Goal: Task Accomplishment & Management: Use online tool/utility

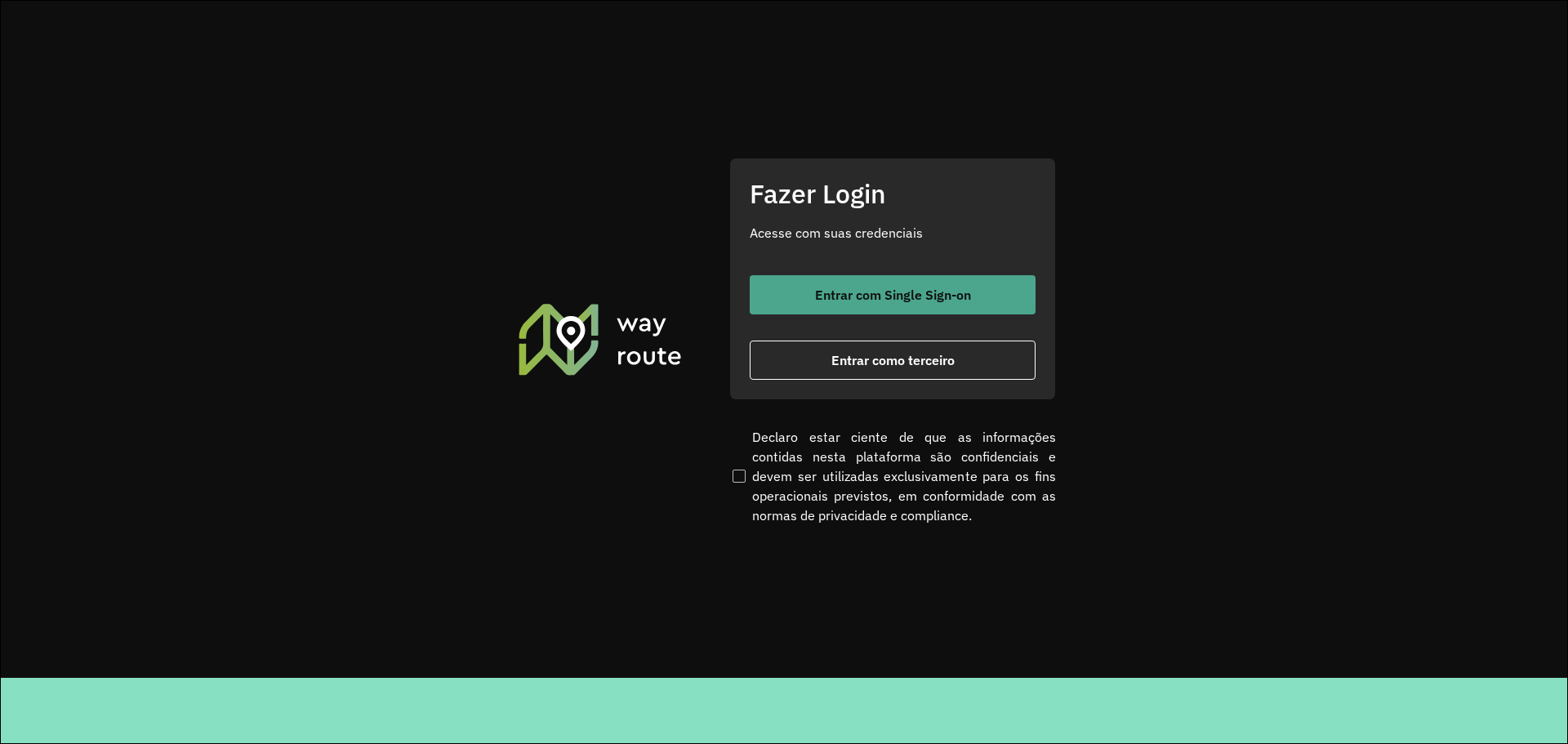
click at [865, 300] on span "Entrar com Single Sign-on" at bounding box center [893, 294] width 156 height 13
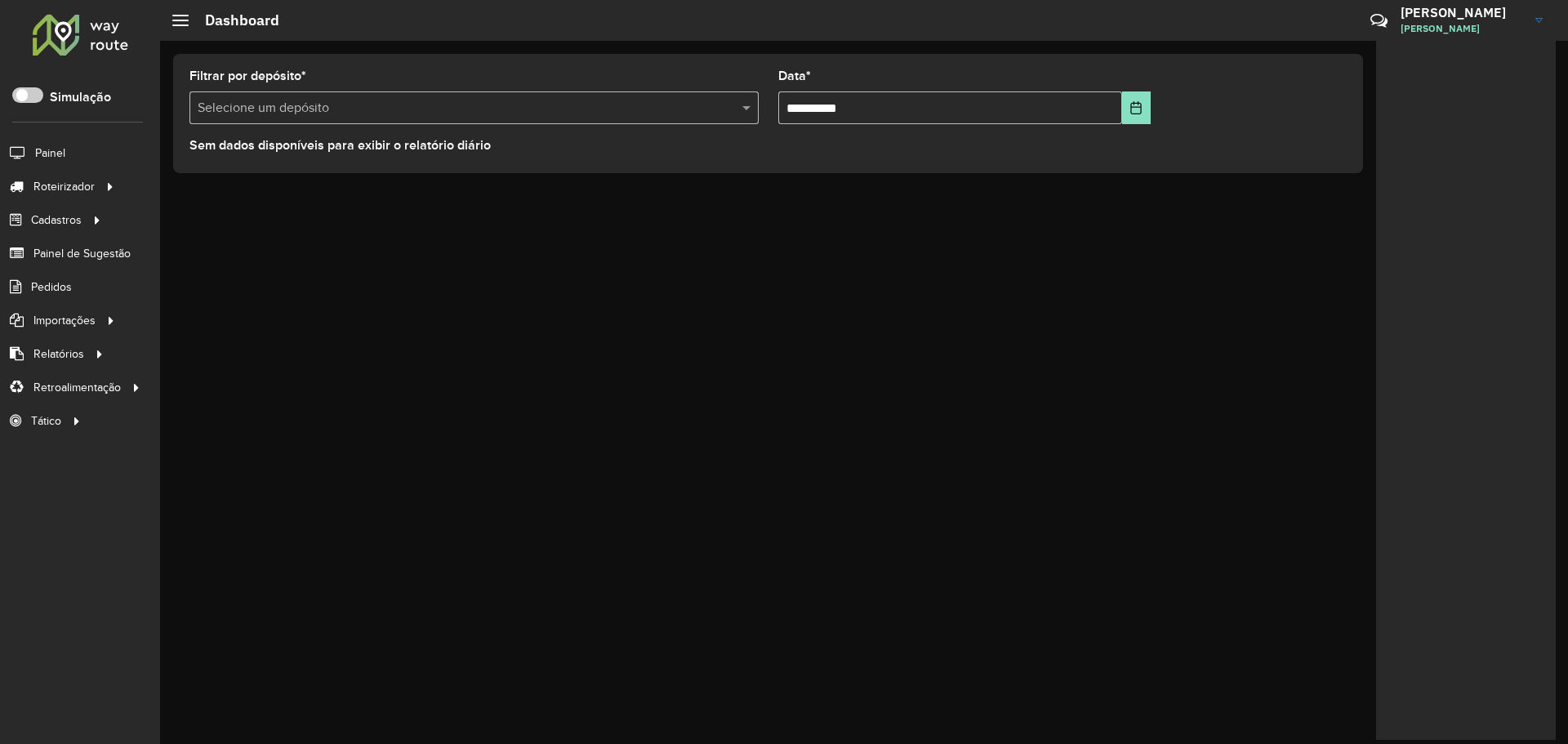
click at [1242, 21] on div "Críticas? Dúvidas? Elogios? Sugestões? Entre em contato conosco!" at bounding box center [1260, 27] width 171 height 44
click at [1321, 14] on div "Críticas? Dúvidas? Elogios? Sugestões? Entre em contato conosco!" at bounding box center [1260, 27] width 171 height 44
click at [1378, 17] on icon at bounding box center [1379, 21] width 36 height 36
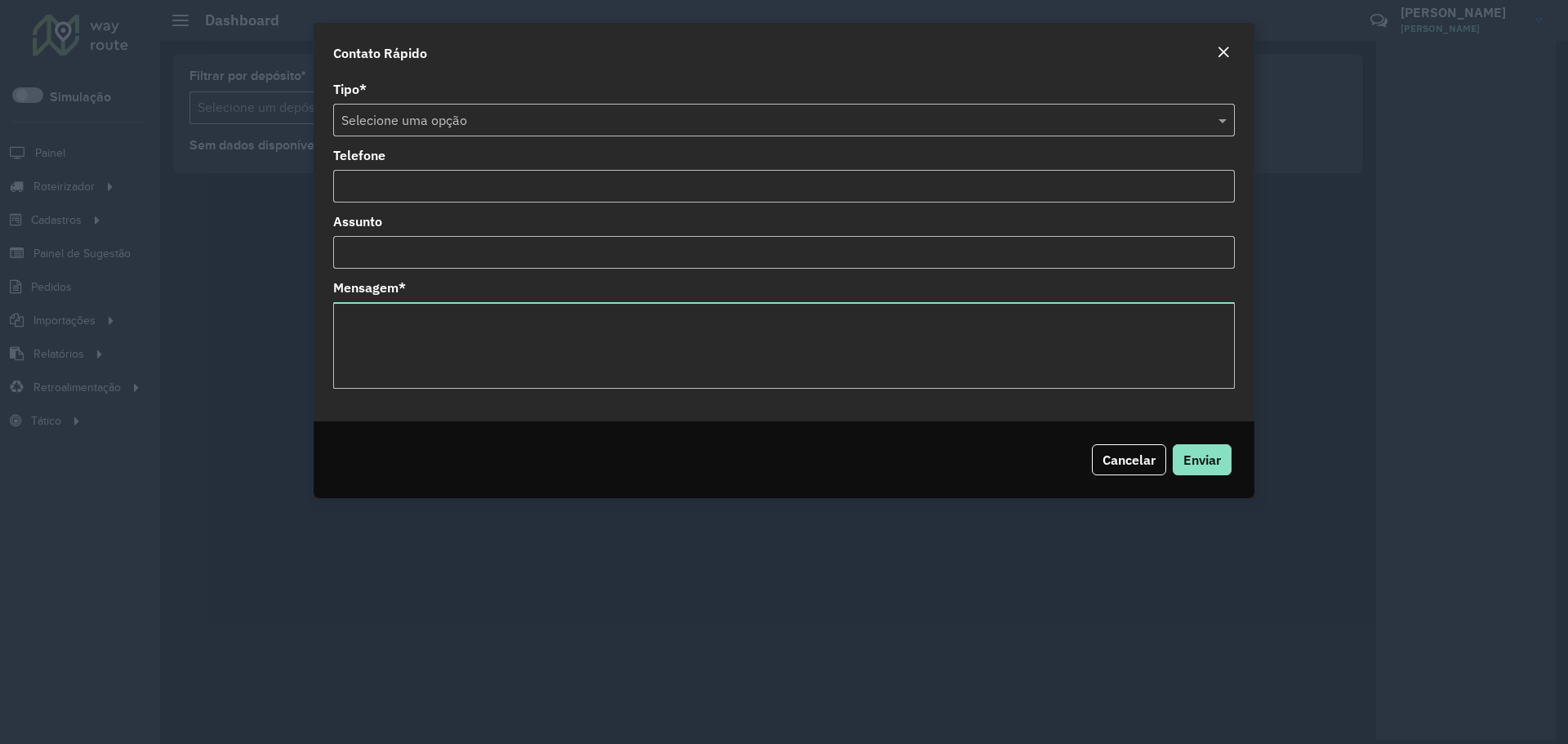
click at [1222, 52] on em "Close" at bounding box center [1222, 52] width 13 height 13
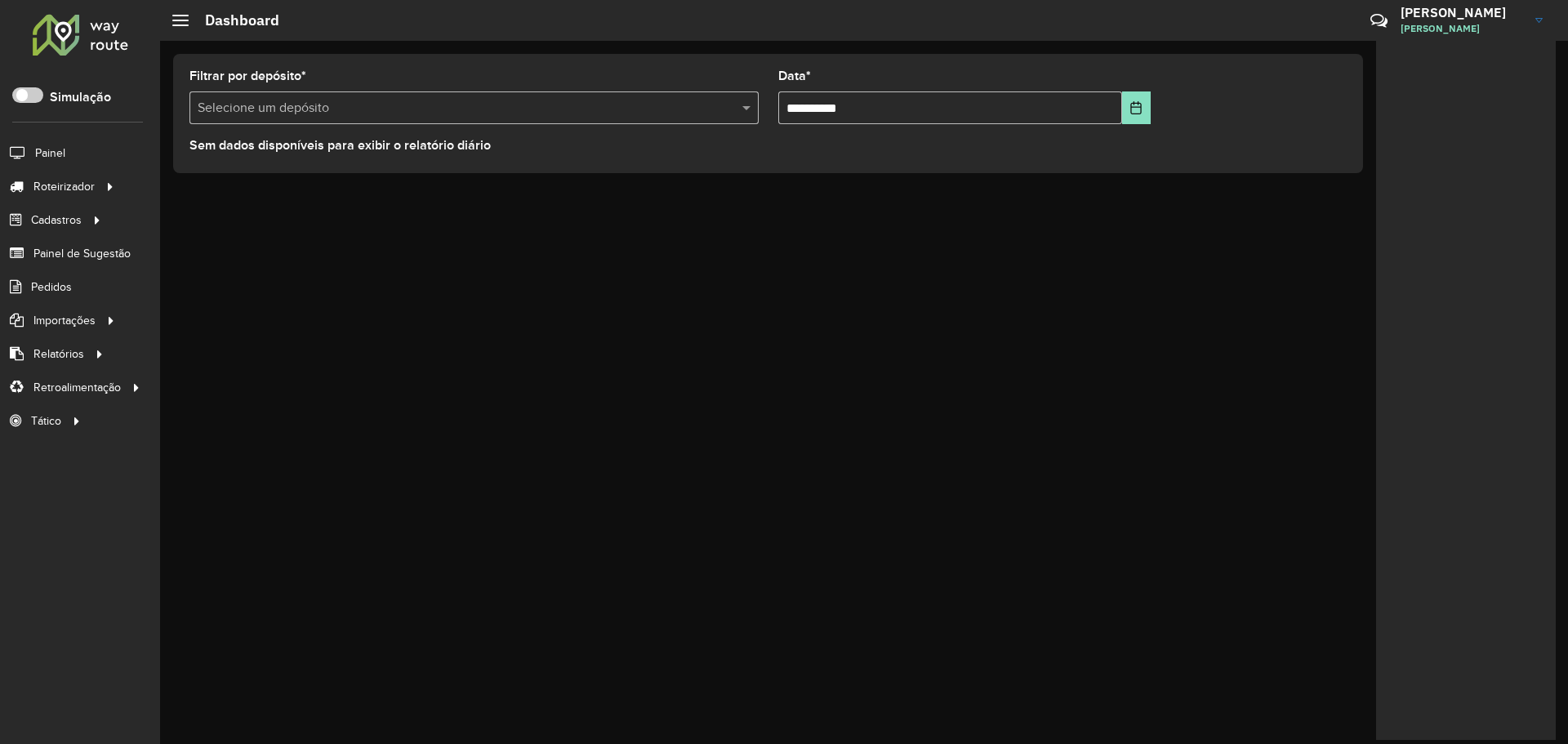
click at [1081, 31] on hb-header "Dashboard Críticas? Dúvidas? Elogios? Sugestões? Entre em contato conosco! [PER…" at bounding box center [863, 20] width 1407 height 41
click at [221, 218] on span "Vendas" at bounding box center [205, 220] width 40 height 17
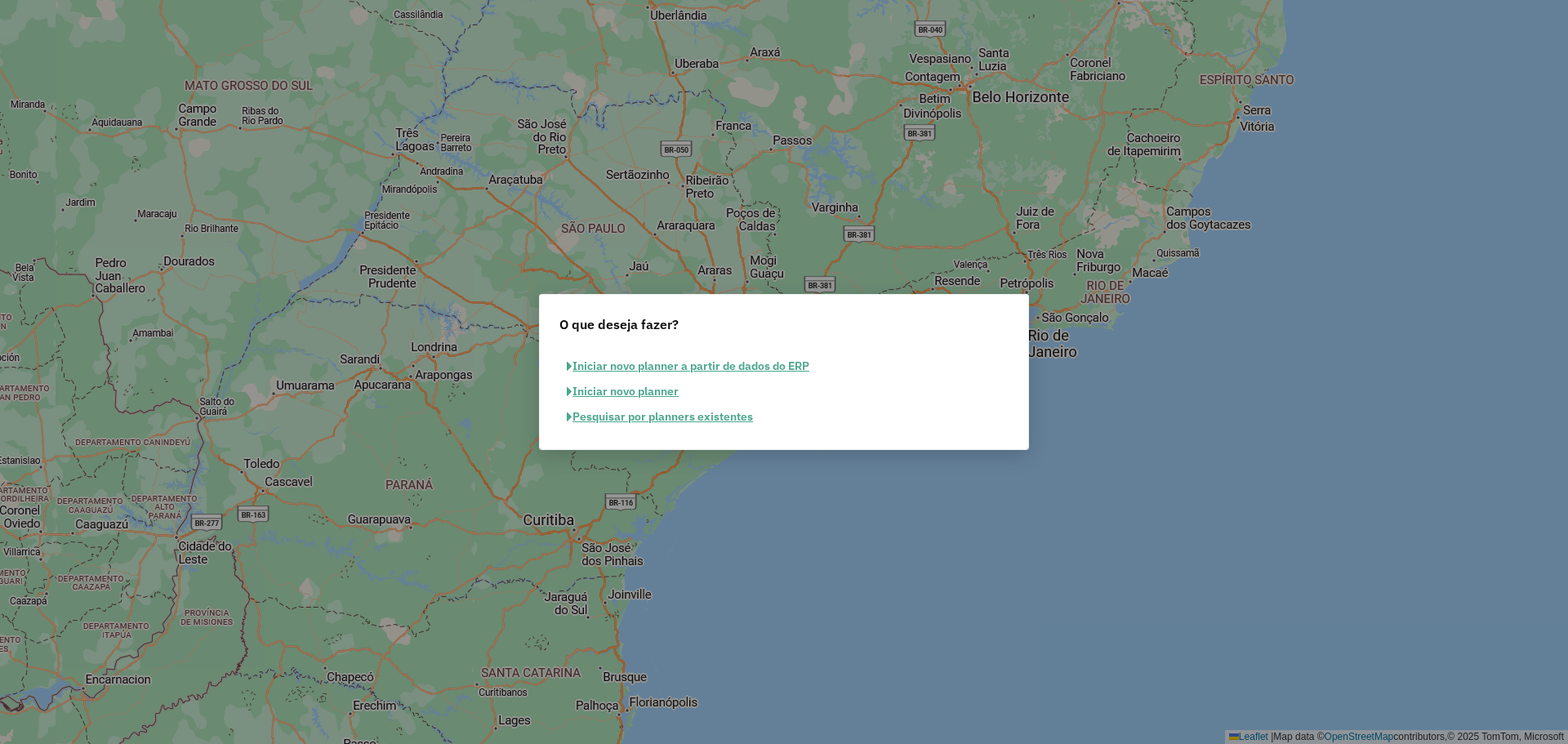
click at [697, 413] on button "Pesquisar por planners existentes" at bounding box center [660, 417] width 201 height 25
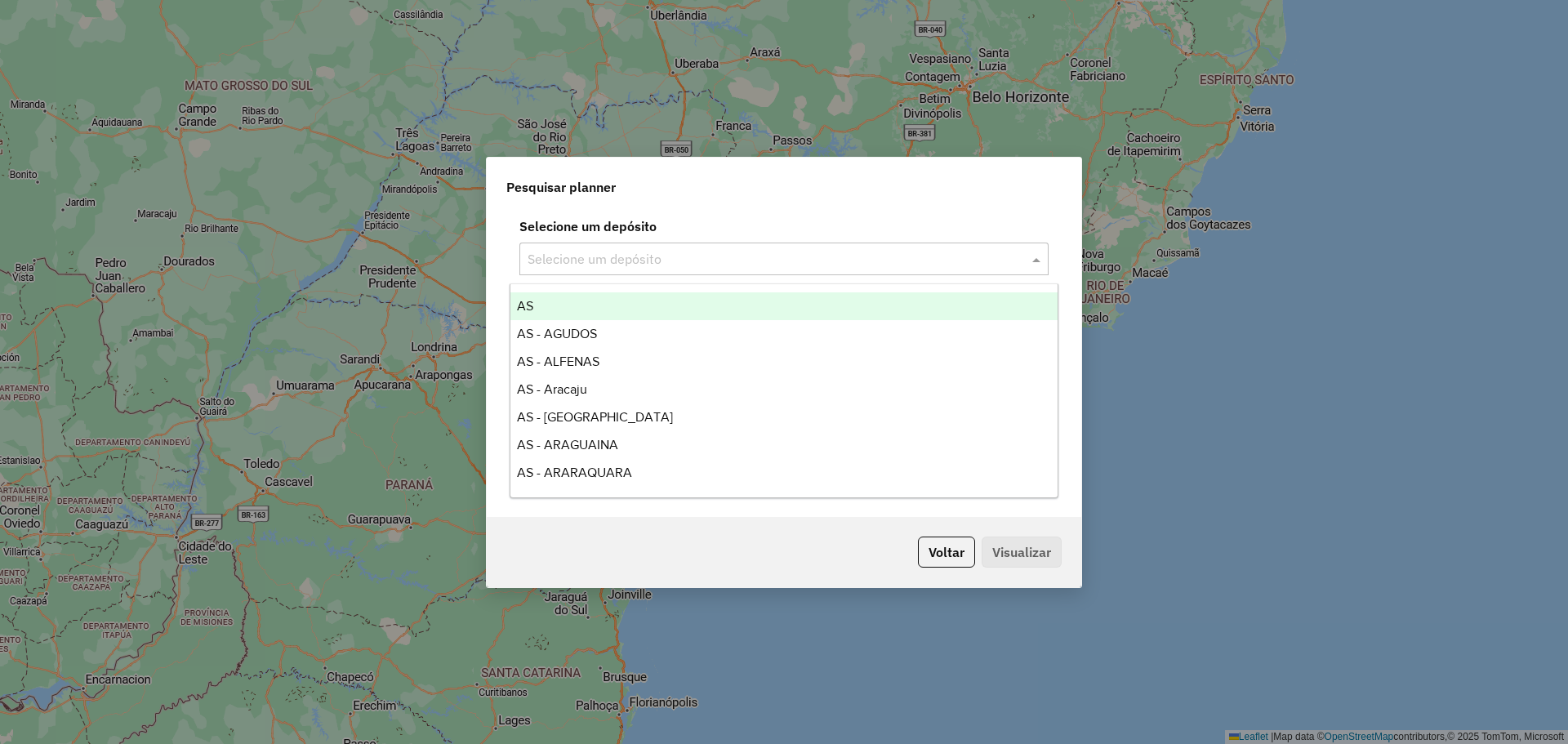
click at [754, 260] on input "text" at bounding box center [768, 260] width 480 height 19
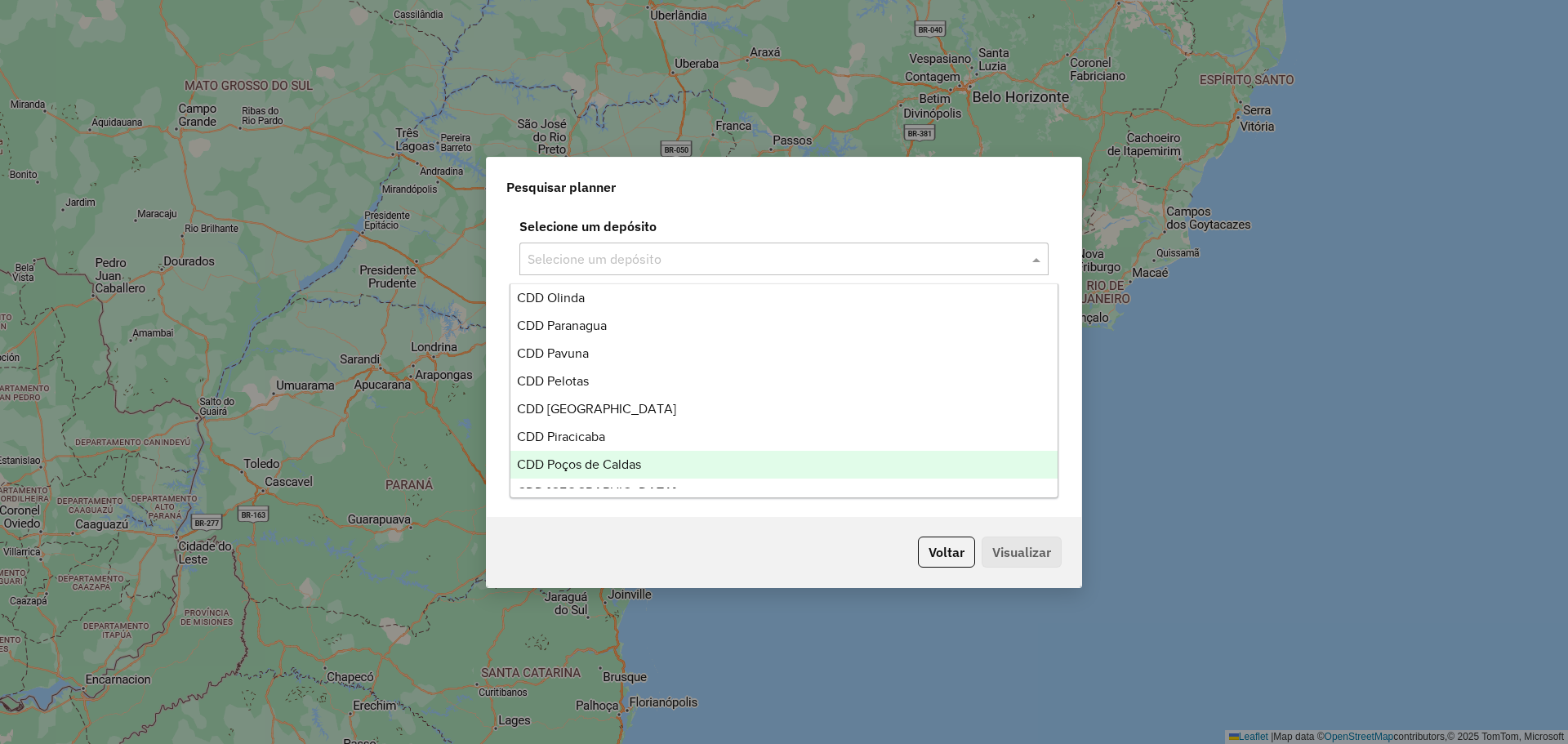
scroll to position [4574, 0]
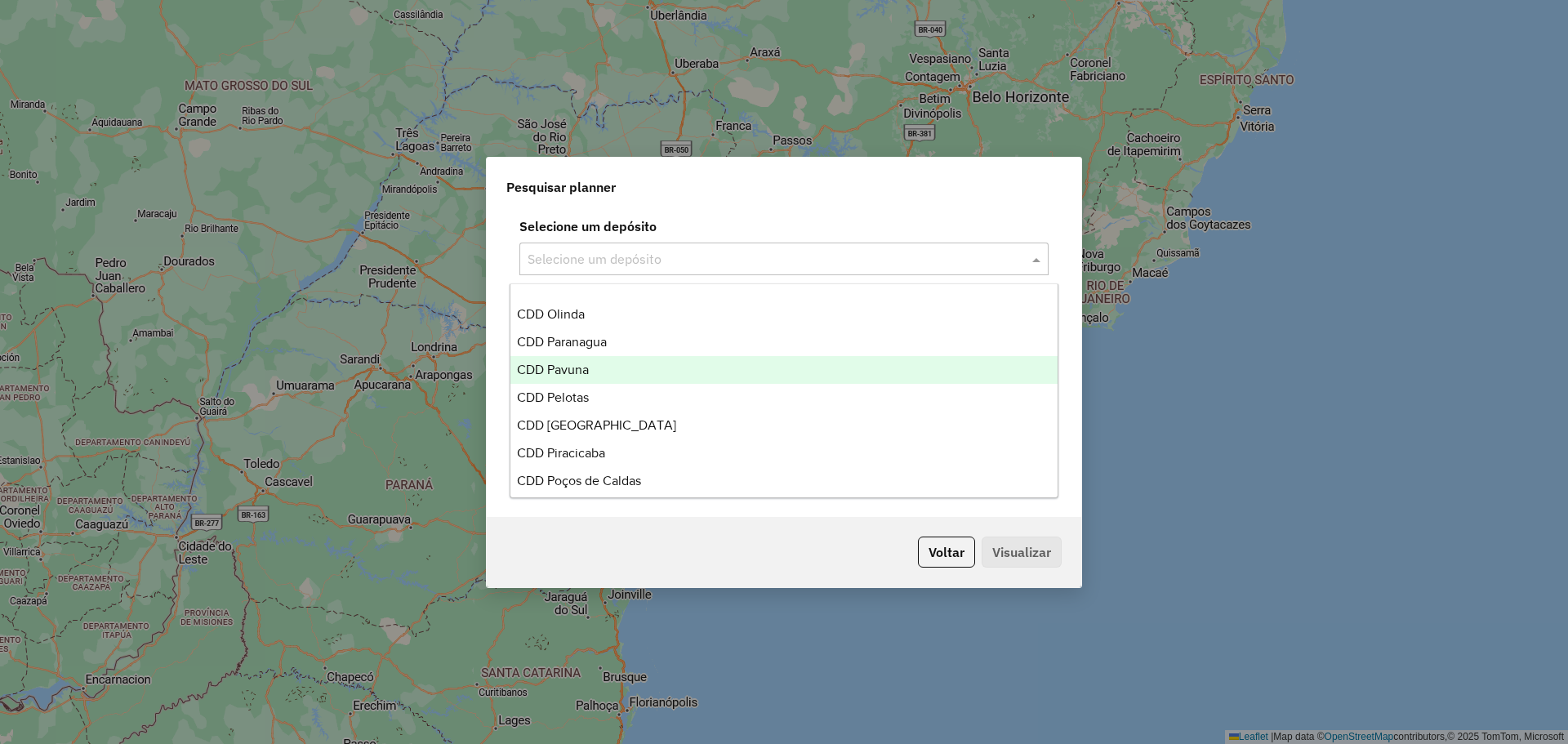
click at [606, 374] on div "CDD Pavuna" at bounding box center [784, 369] width 547 height 28
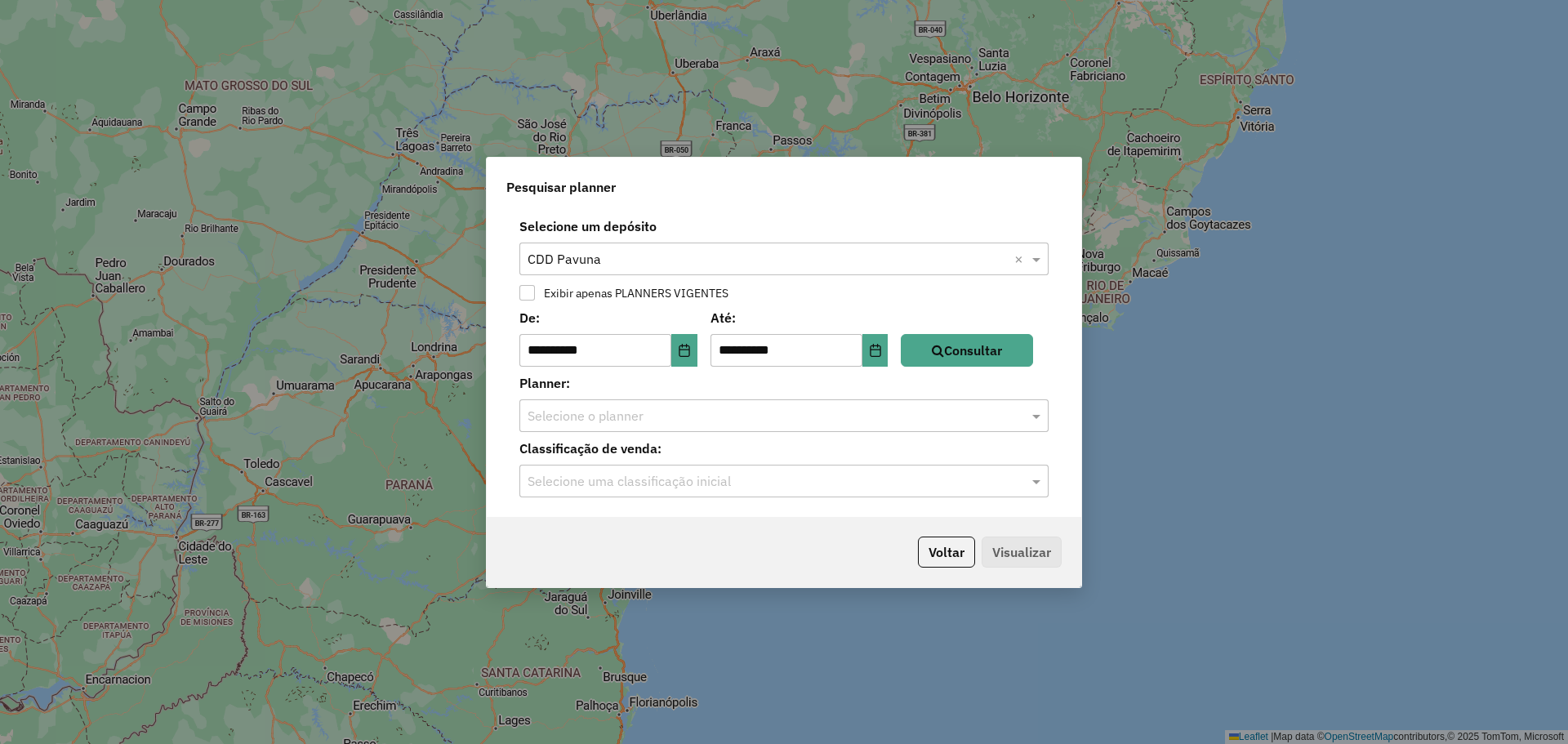
click at [737, 191] on div "Pesquisar planner" at bounding box center [784, 183] width 594 height 52
click at [690, 354] on icon "Choose Date" at bounding box center [684, 350] width 13 height 13
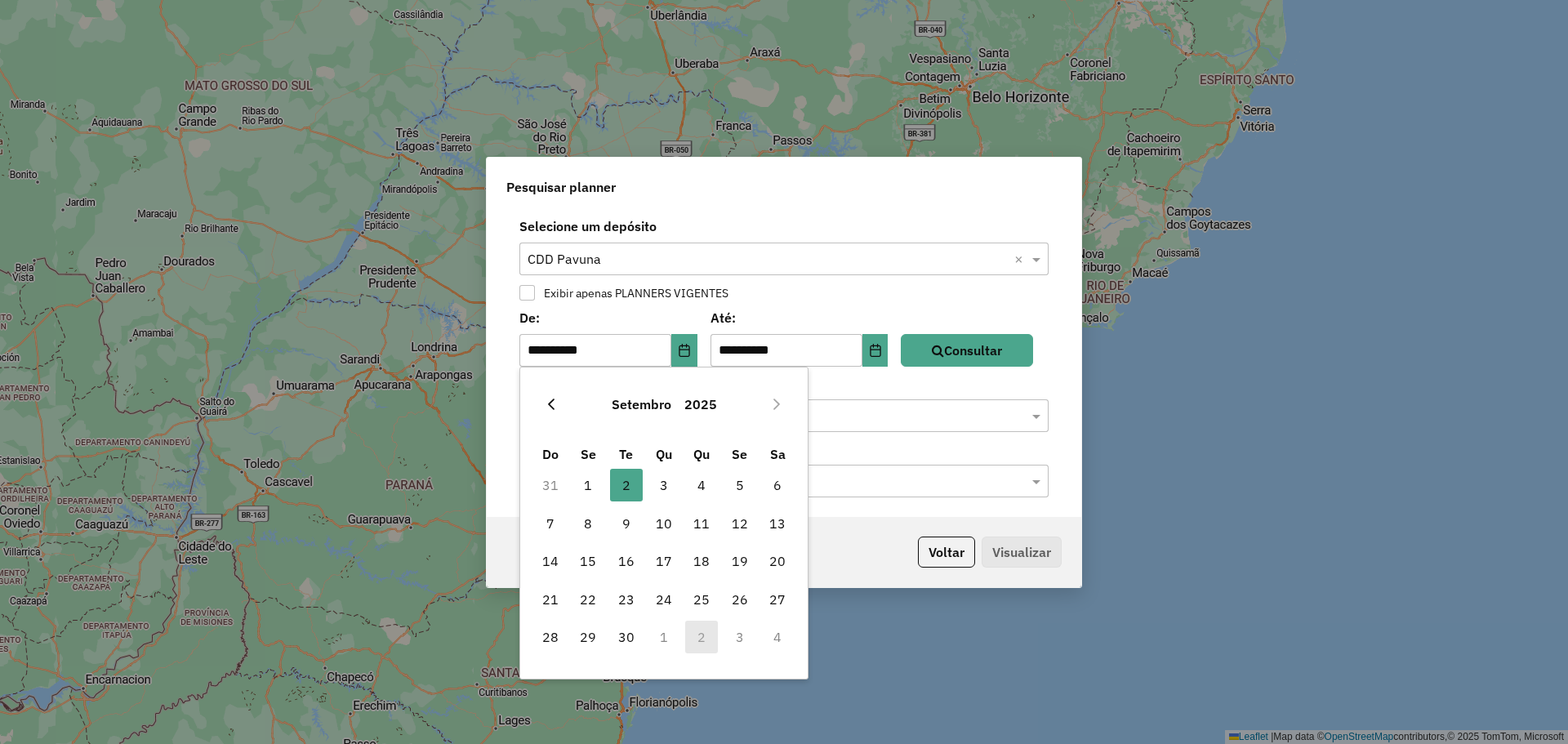
click at [544, 399] on icon "Previous Month" at bounding box center [550, 403] width 13 height 13
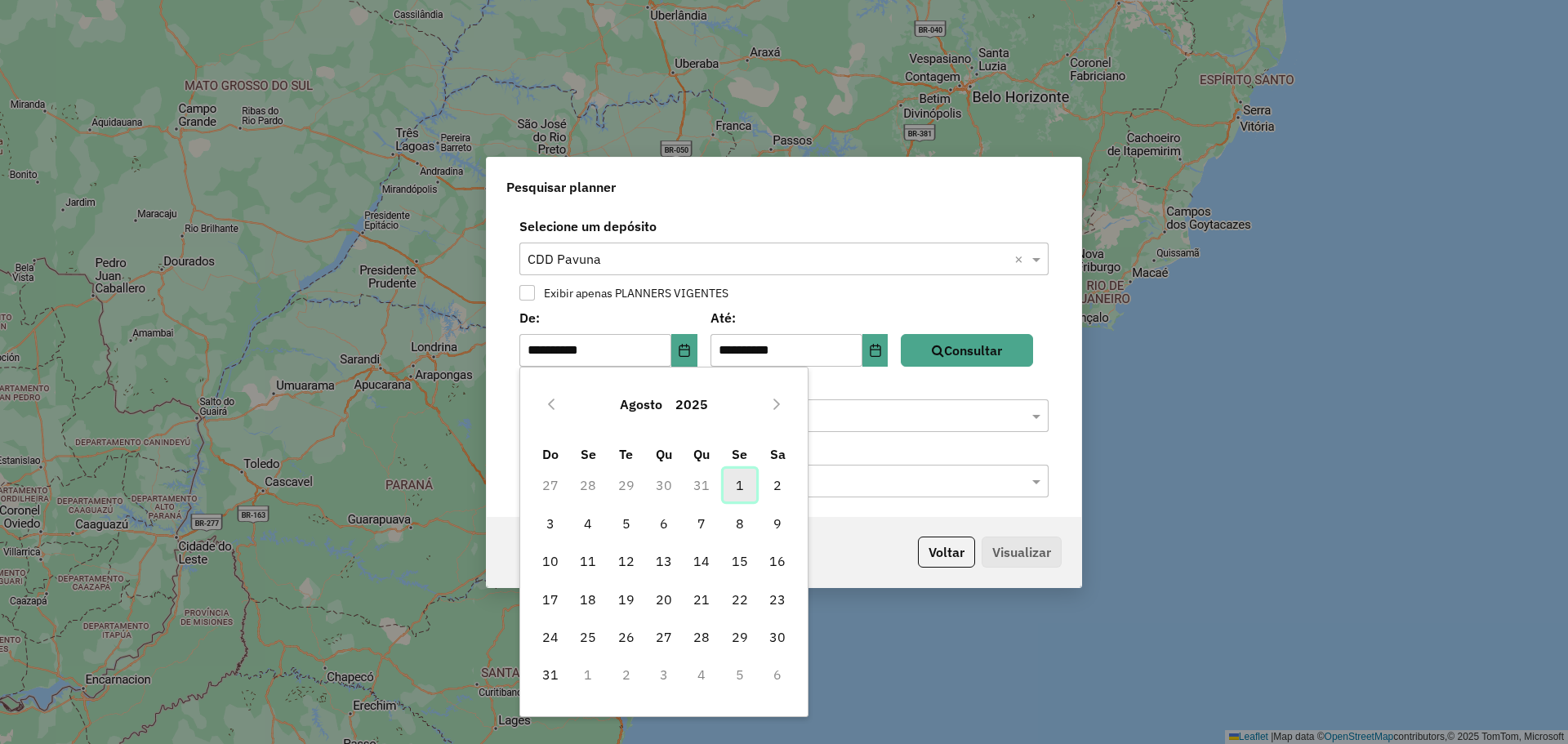
click at [737, 491] on span "1" at bounding box center [740, 484] width 33 height 33
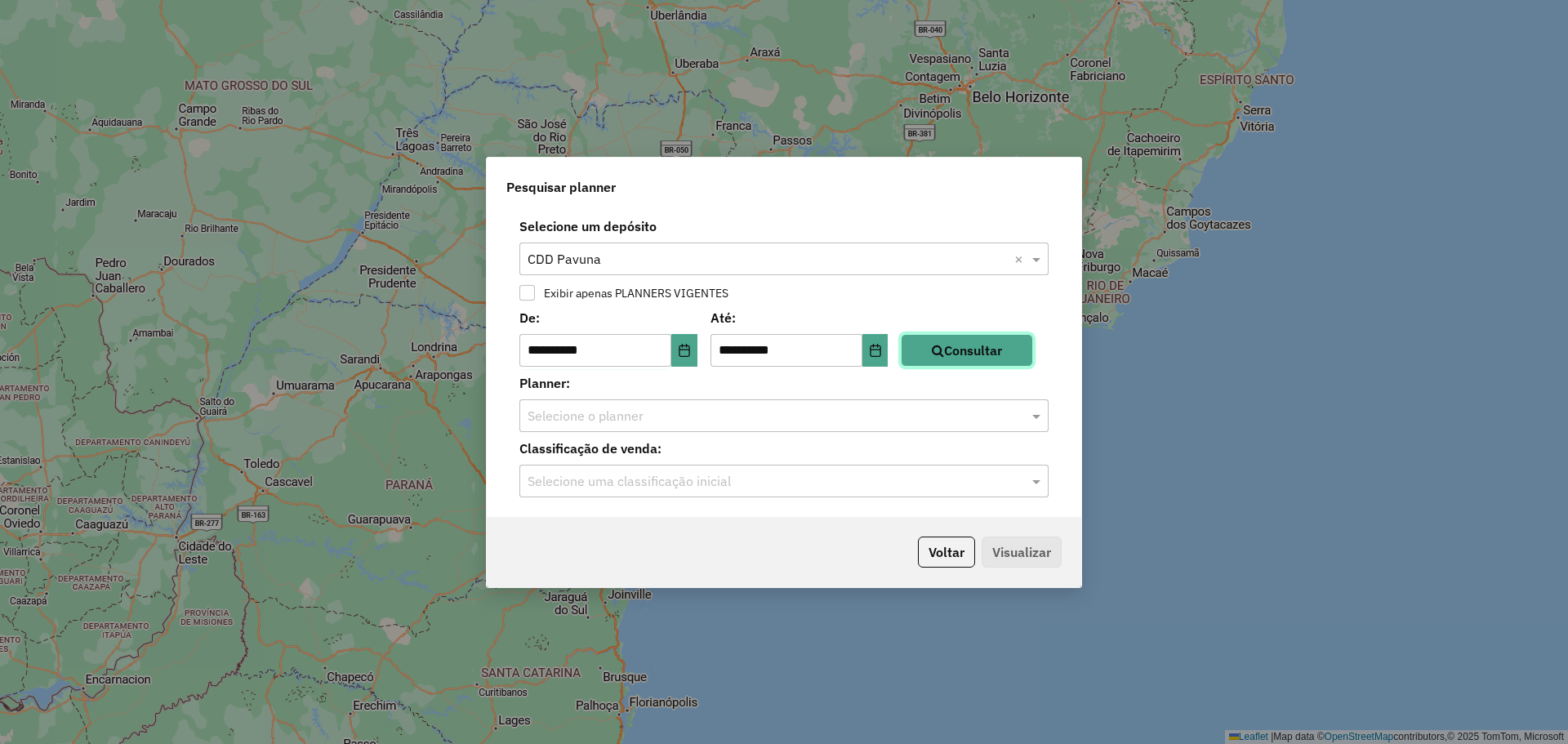
click at [983, 360] on button "Consultar" at bounding box center [967, 350] width 132 height 33
click at [791, 480] on input "text" at bounding box center [768, 481] width 480 height 19
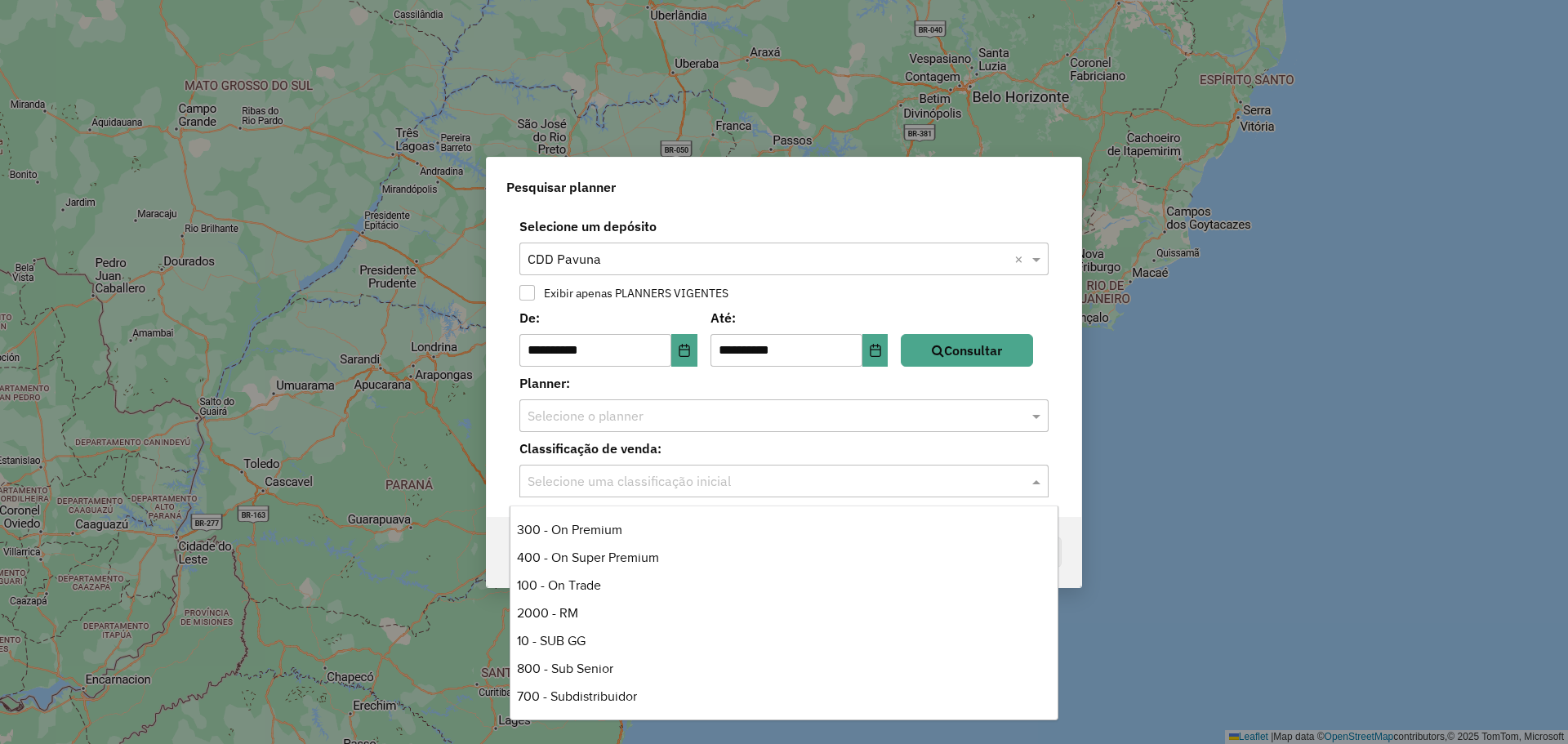
scroll to position [387, 0]
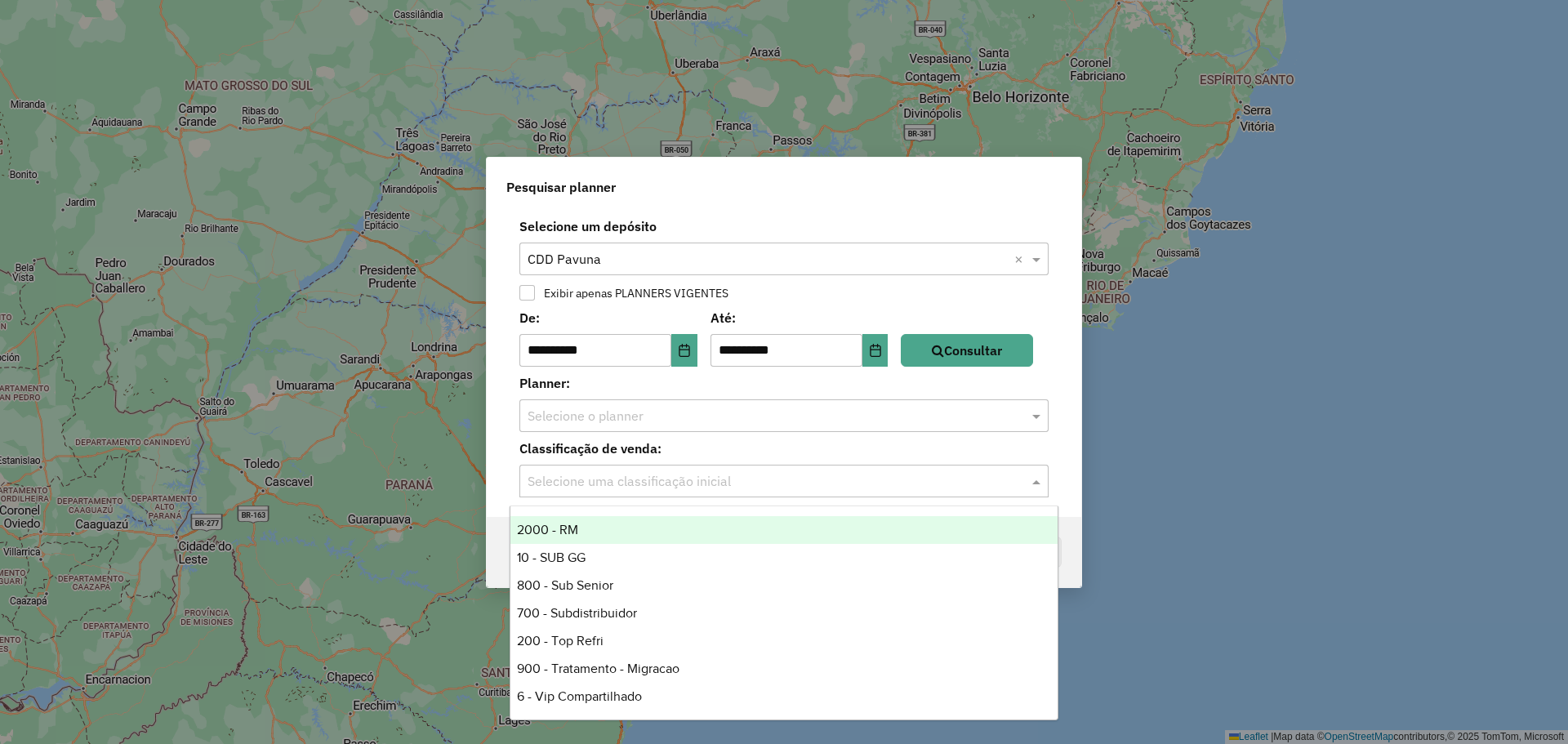
click at [644, 416] on input "text" at bounding box center [768, 416] width 480 height 19
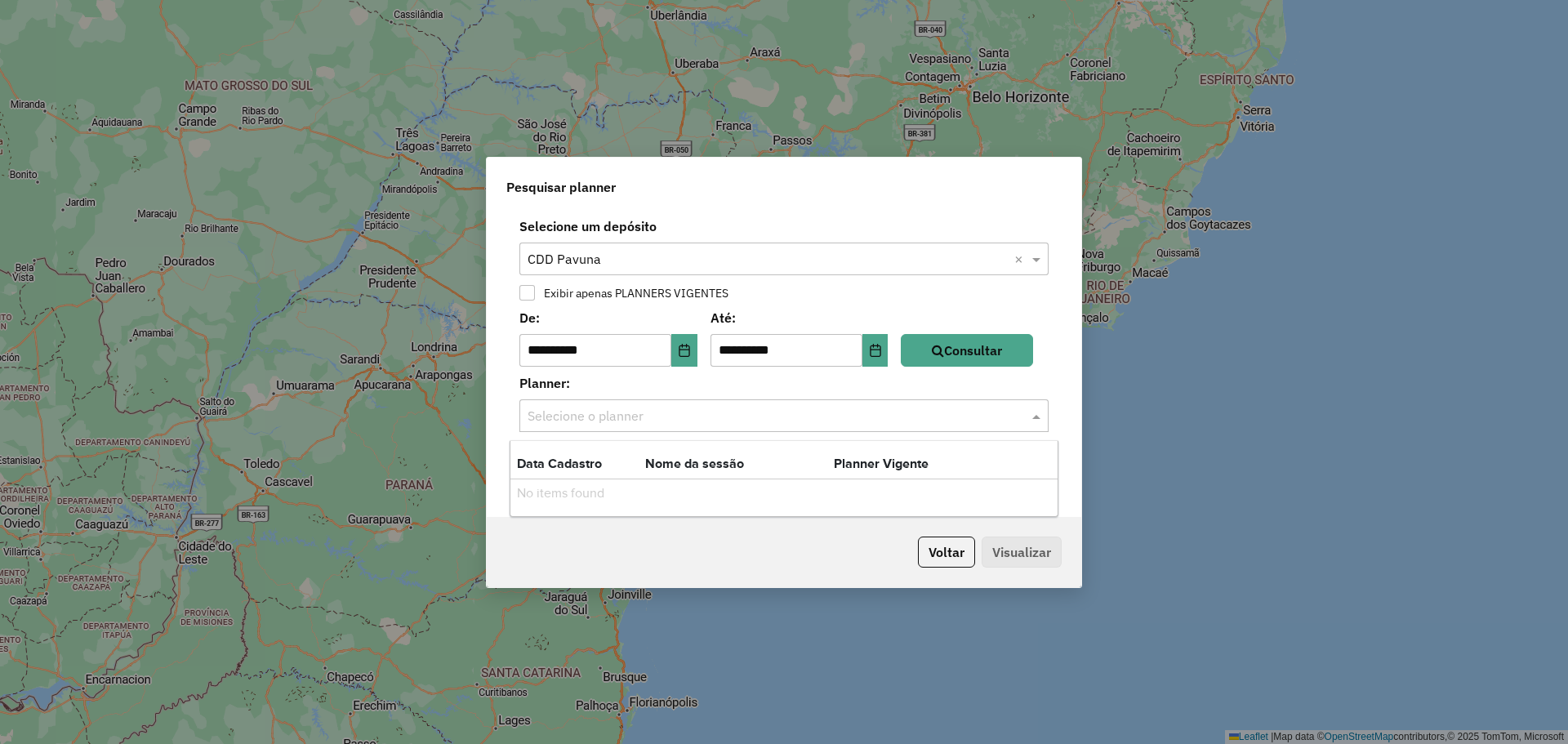
click at [644, 416] on input "text" at bounding box center [768, 416] width 480 height 19
click at [632, 409] on input "text" at bounding box center [768, 416] width 480 height 19
click at [1058, 422] on div "Planner: Selecione o planner" at bounding box center [784, 402] width 575 height 59
click at [1022, 412] on div at bounding box center [784, 415] width 529 height 21
click at [697, 500] on div "No items found" at bounding box center [784, 493] width 547 height 28
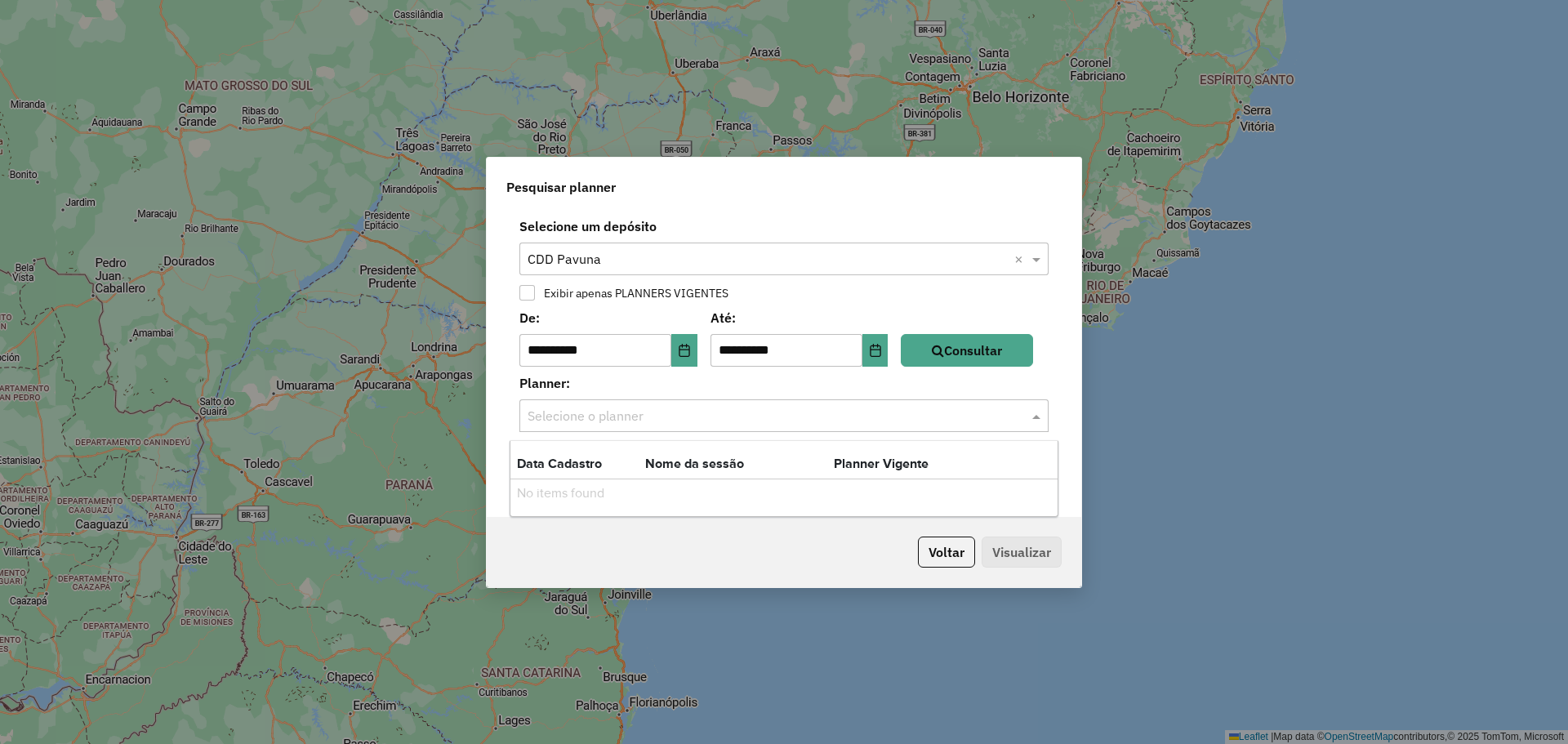
click at [620, 380] on label "Planner:" at bounding box center [784, 382] width 549 height 19
click at [565, 427] on div "Selecione o planner" at bounding box center [784, 415] width 529 height 33
click at [580, 404] on div "Selecione o planner" at bounding box center [784, 415] width 529 height 33
click at [682, 342] on button "Choose Date" at bounding box center [684, 350] width 26 height 33
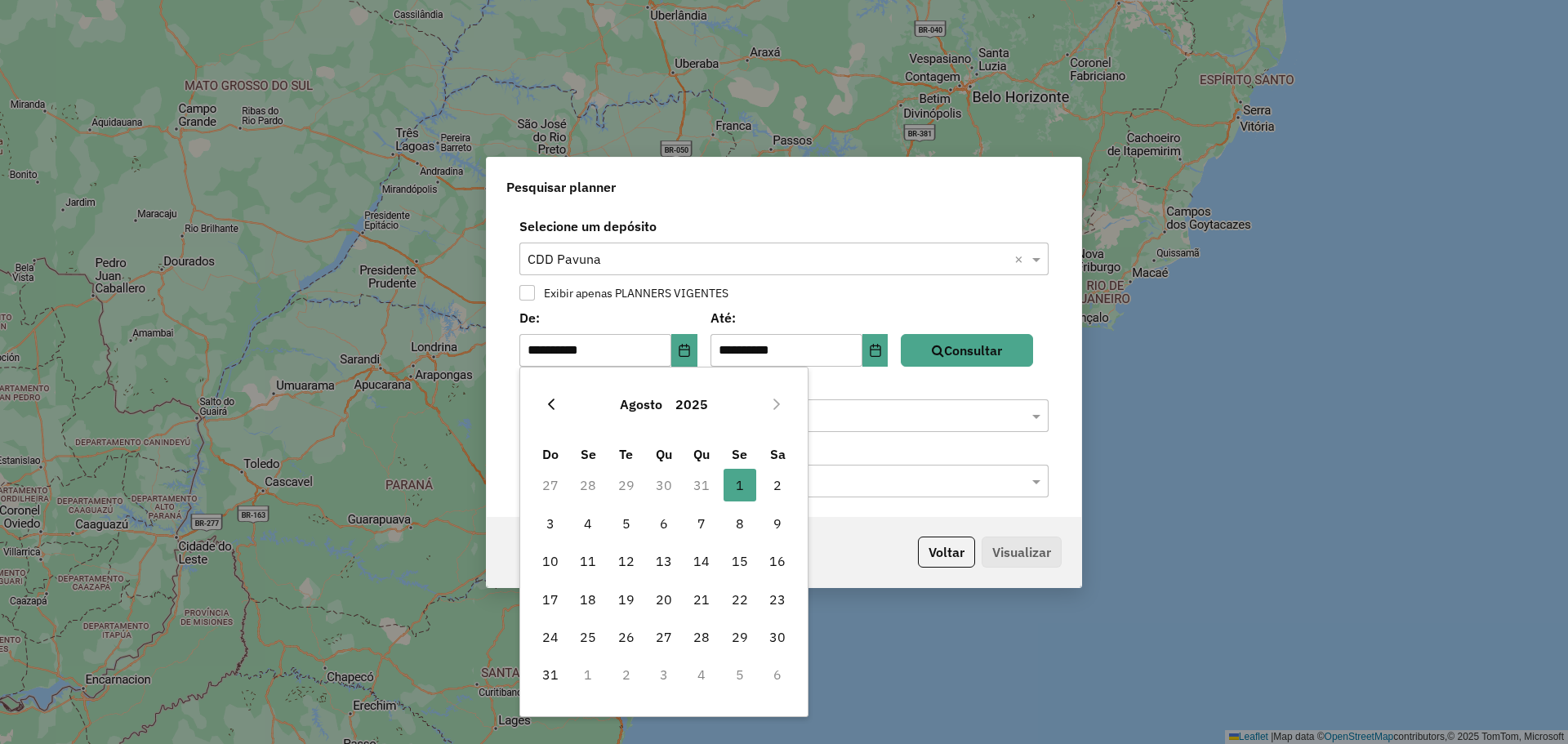
click at [542, 400] on button "Previous Month" at bounding box center [551, 404] width 26 height 26
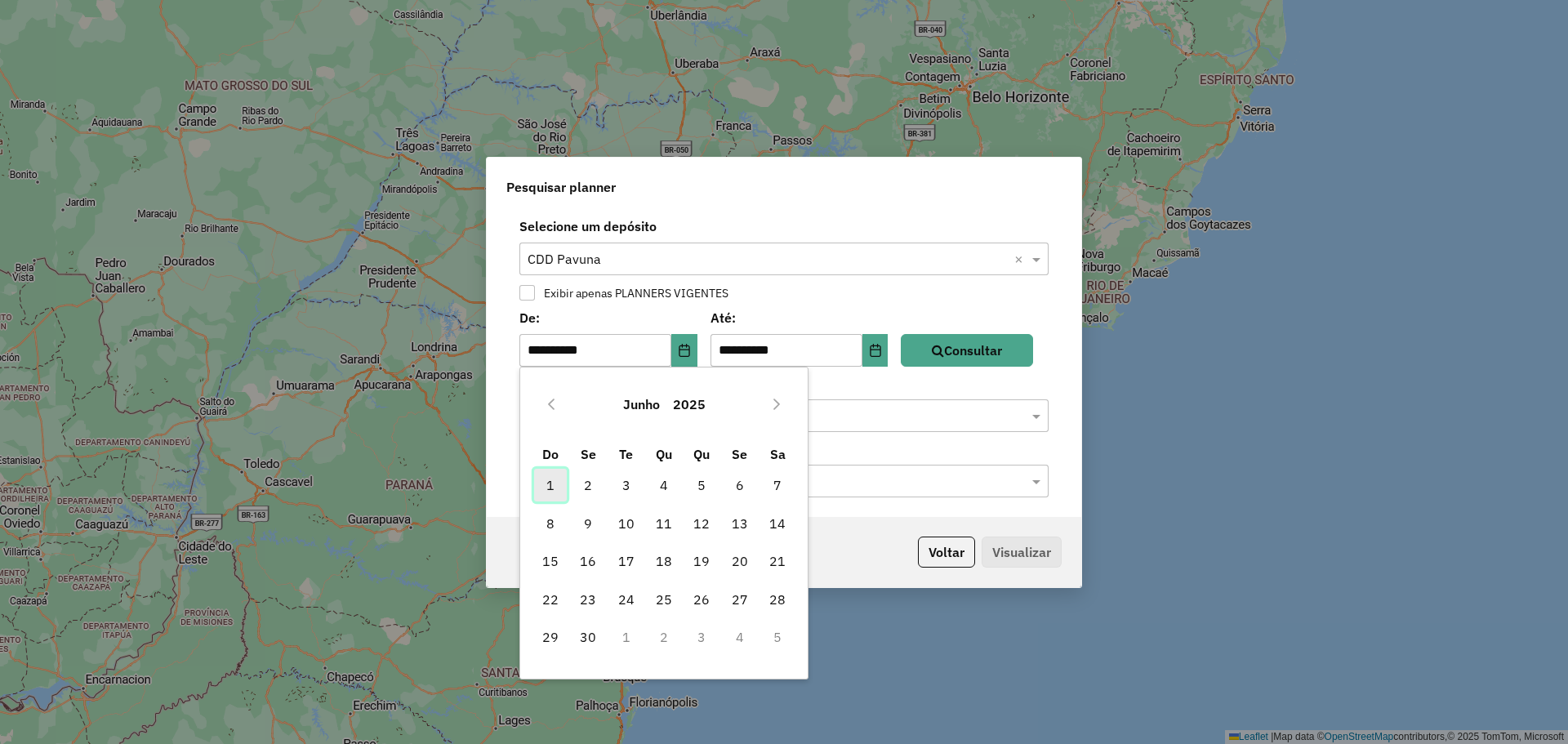
click at [562, 489] on span "1" at bounding box center [550, 484] width 33 height 33
type input "**********"
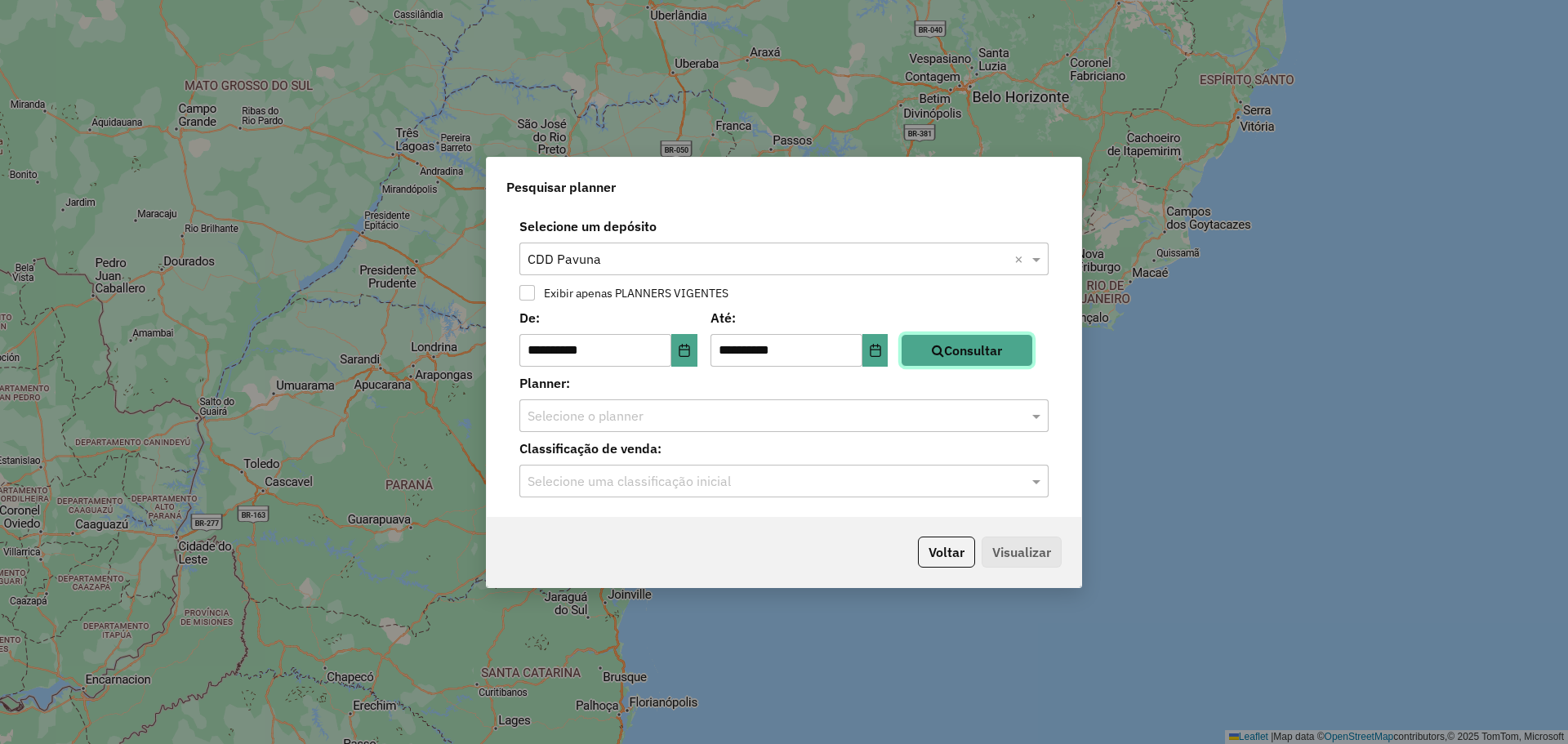
click at [1011, 350] on button "Consultar" at bounding box center [967, 350] width 132 height 33
click at [682, 410] on input "text" at bounding box center [768, 416] width 480 height 19
click at [663, 422] on input "text" at bounding box center [768, 416] width 480 height 19
click at [945, 549] on button "Voltar" at bounding box center [947, 552] width 57 height 31
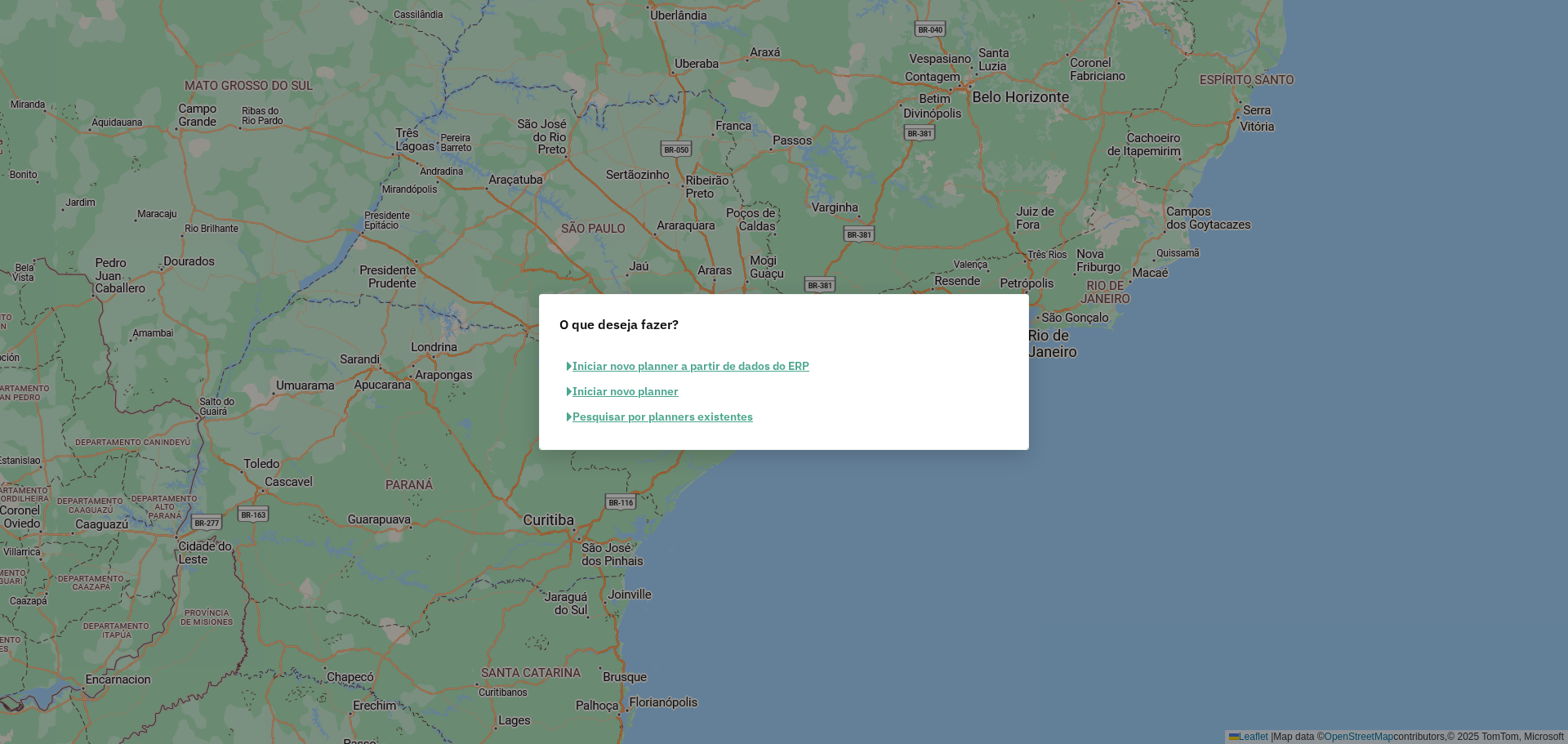
click at [649, 413] on button "Pesquisar por planners existentes" at bounding box center [660, 417] width 201 height 25
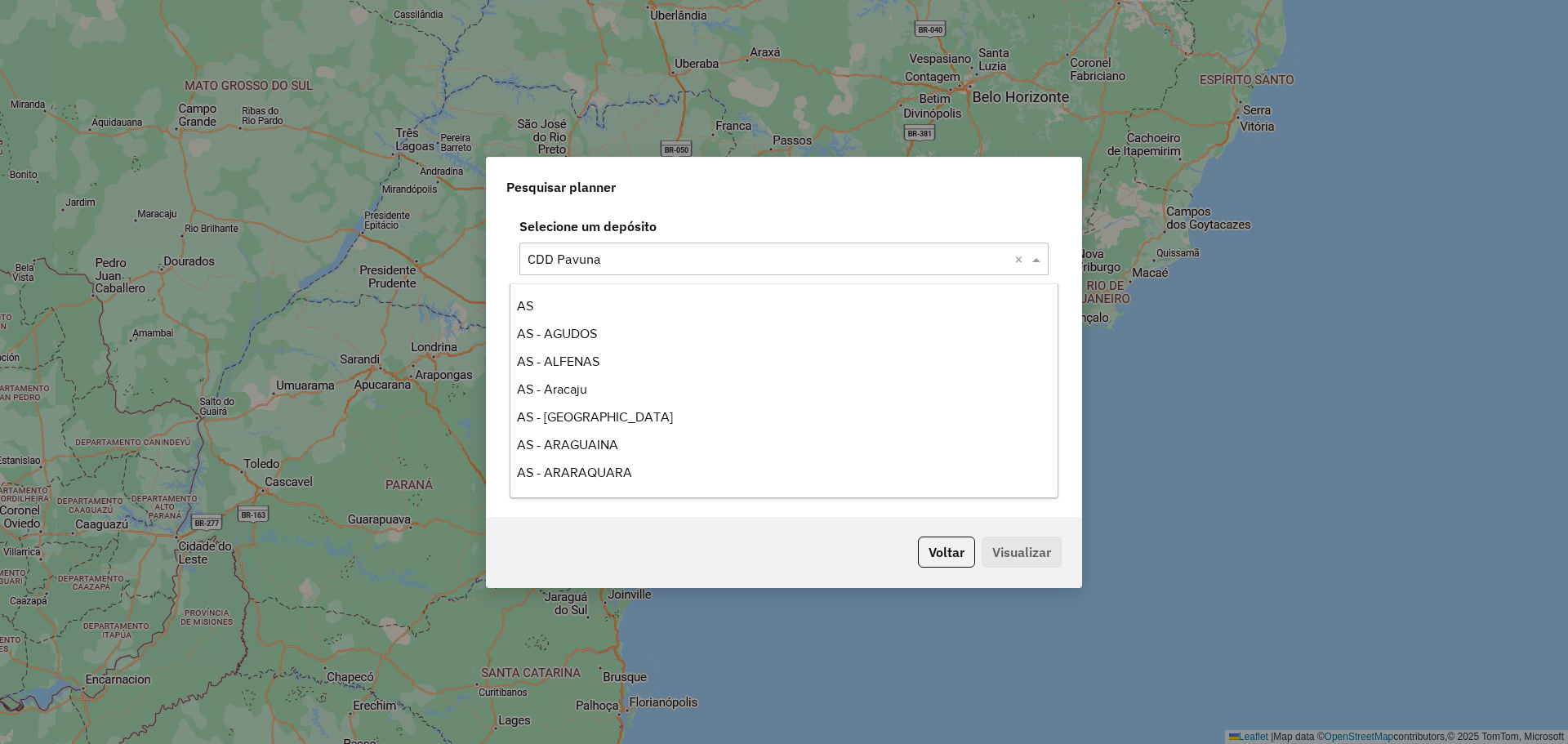
click at [690, 266] on input "text" at bounding box center [768, 260] width 480 height 19
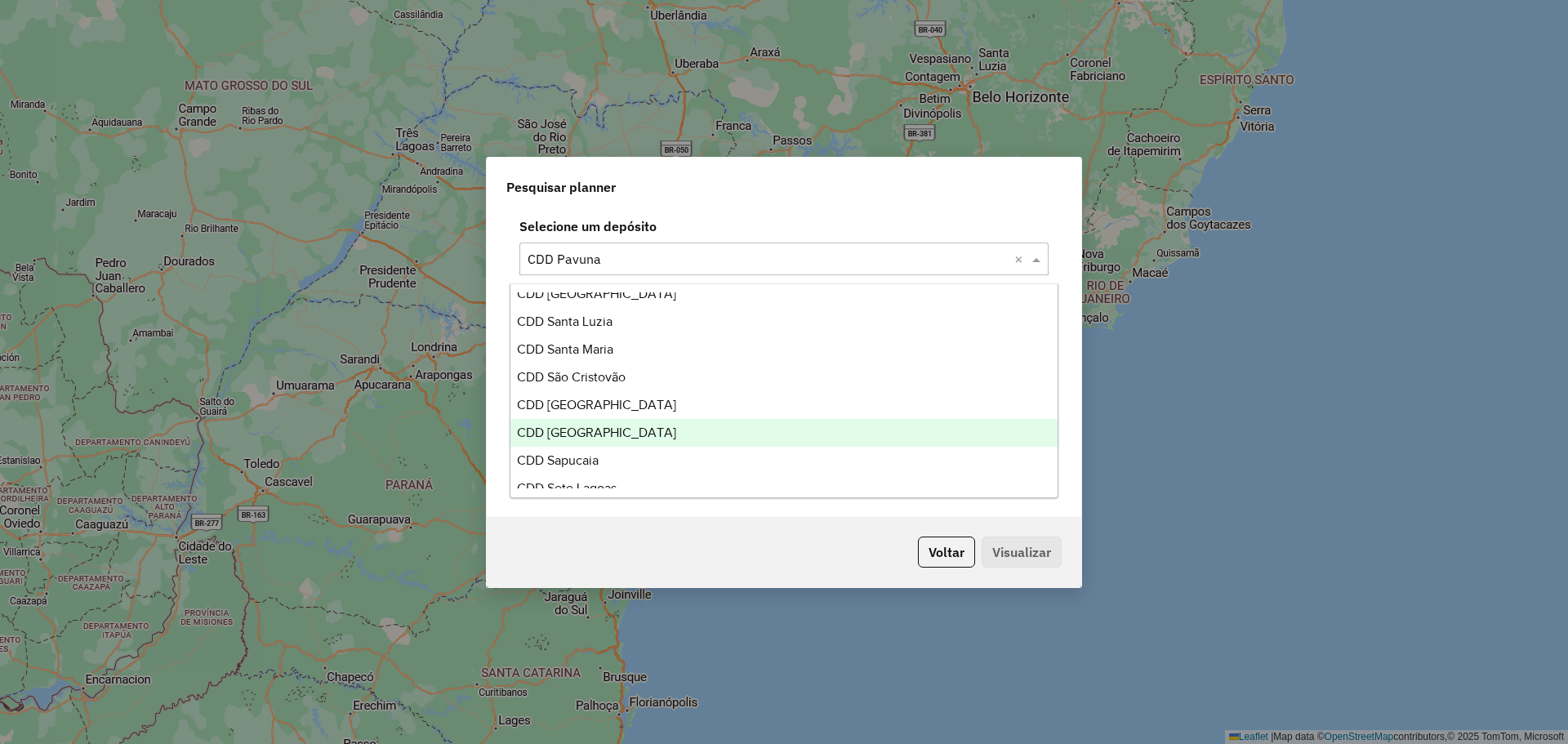
scroll to position [5128, 0]
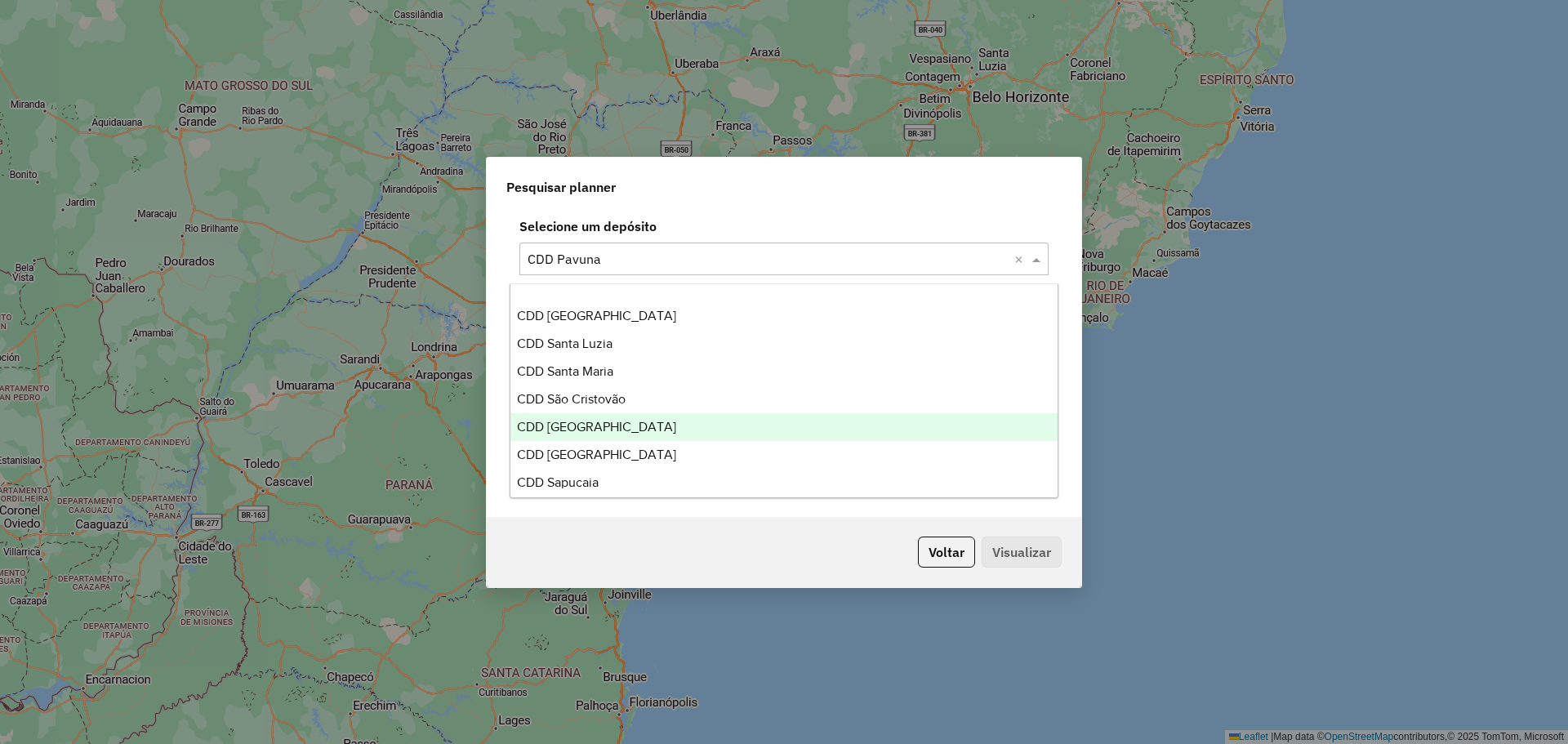
click at [642, 420] on span "CDD São José dos Campos" at bounding box center [596, 427] width 159 height 14
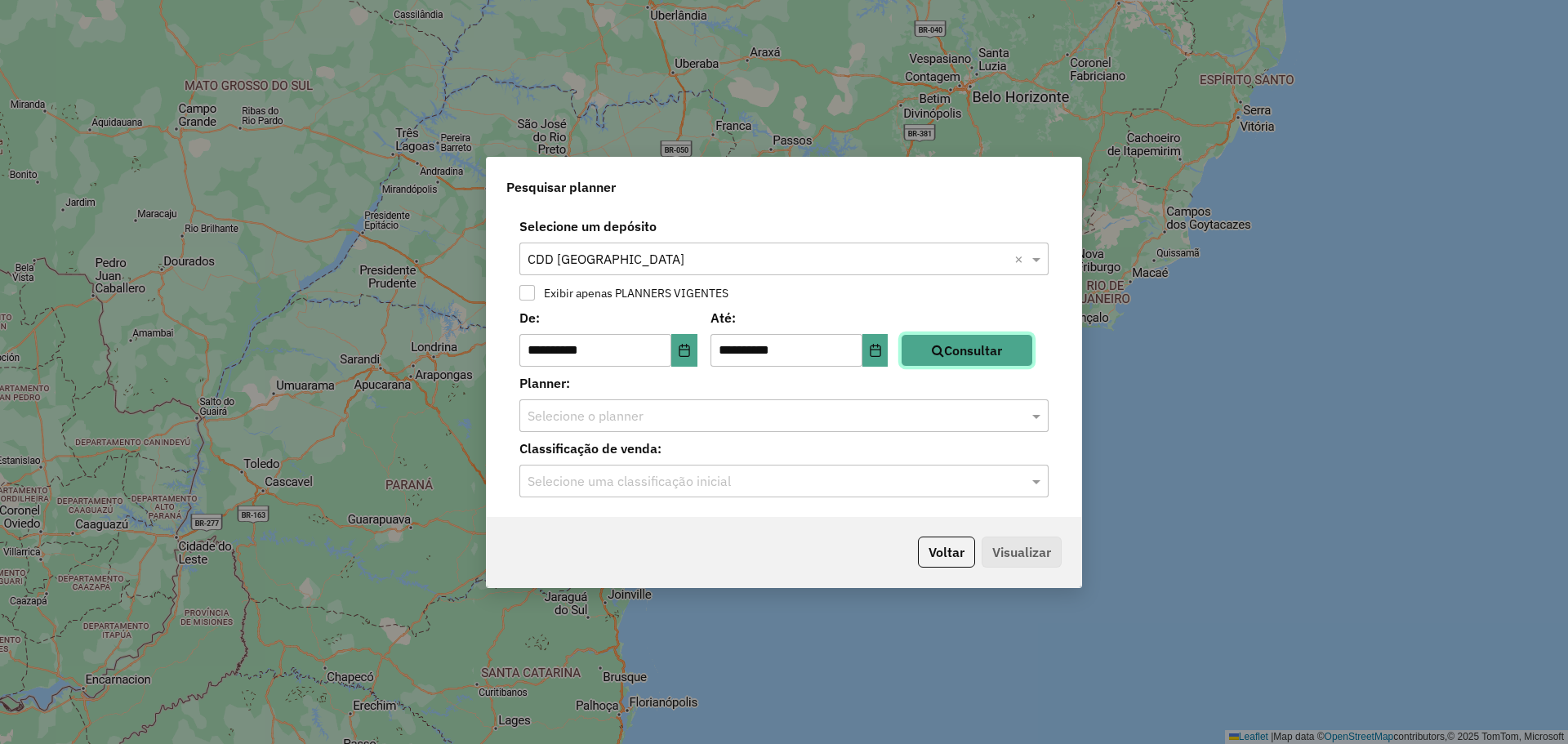
click at [987, 348] on button "Consultar" at bounding box center [967, 350] width 132 height 33
click at [704, 407] on input "text" at bounding box center [768, 416] width 480 height 19
click at [690, 413] on input "text" at bounding box center [768, 416] width 480 height 19
click at [831, 399] on div "Selecione o planner" at bounding box center [784, 415] width 529 height 33
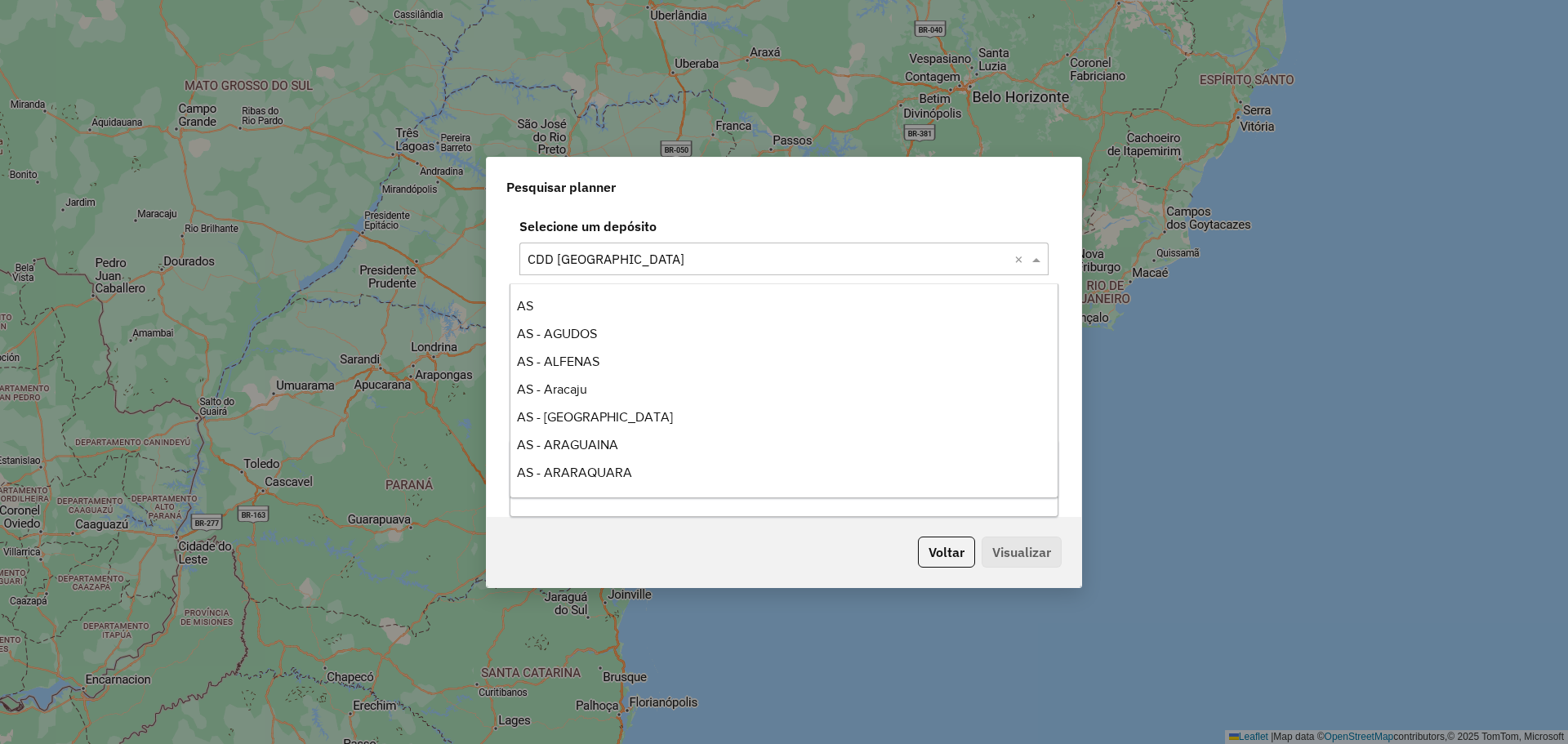
click at [760, 269] on div "Selecione um depósito × CDD São José dos Campos ×" at bounding box center [784, 259] width 529 height 33
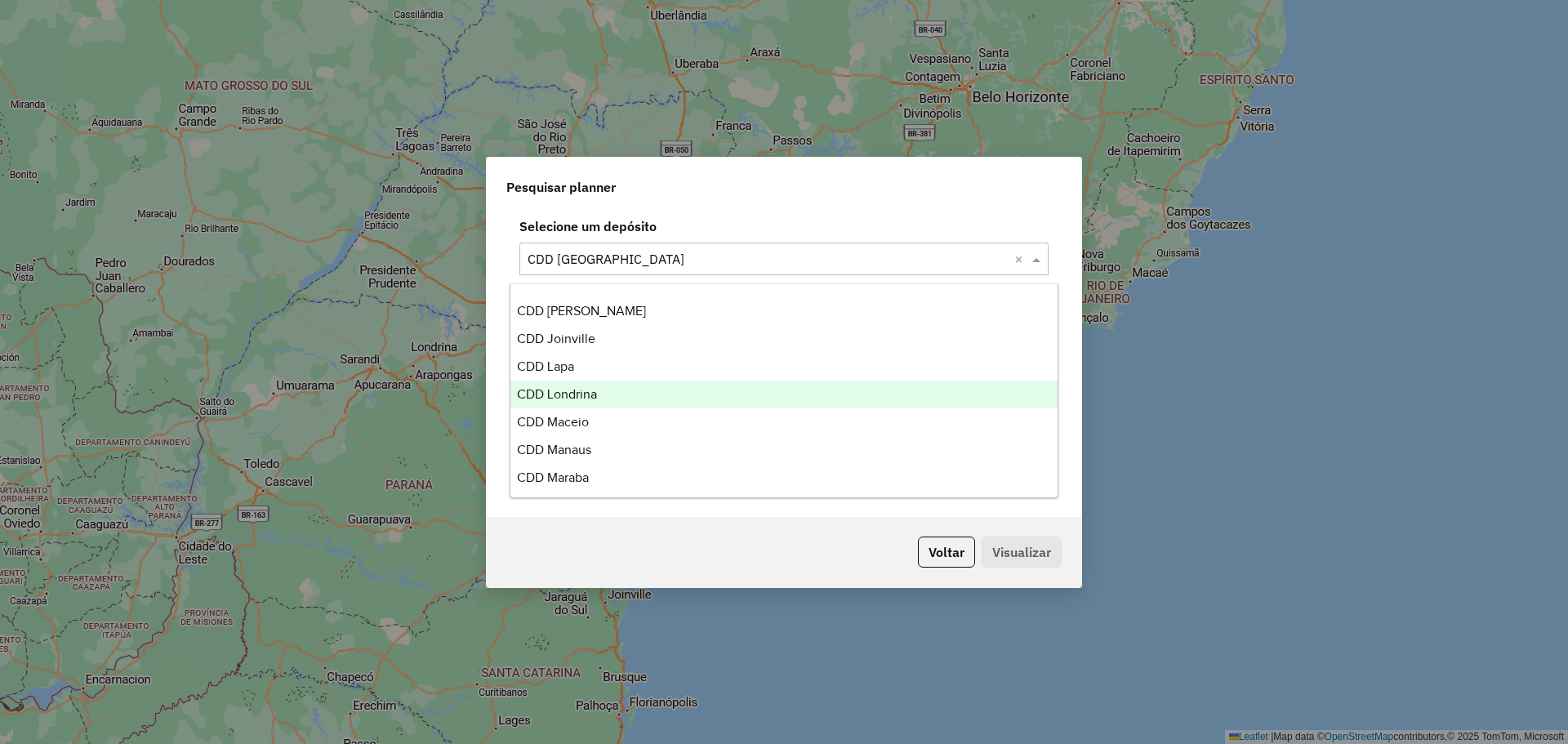
scroll to position [4024, 0]
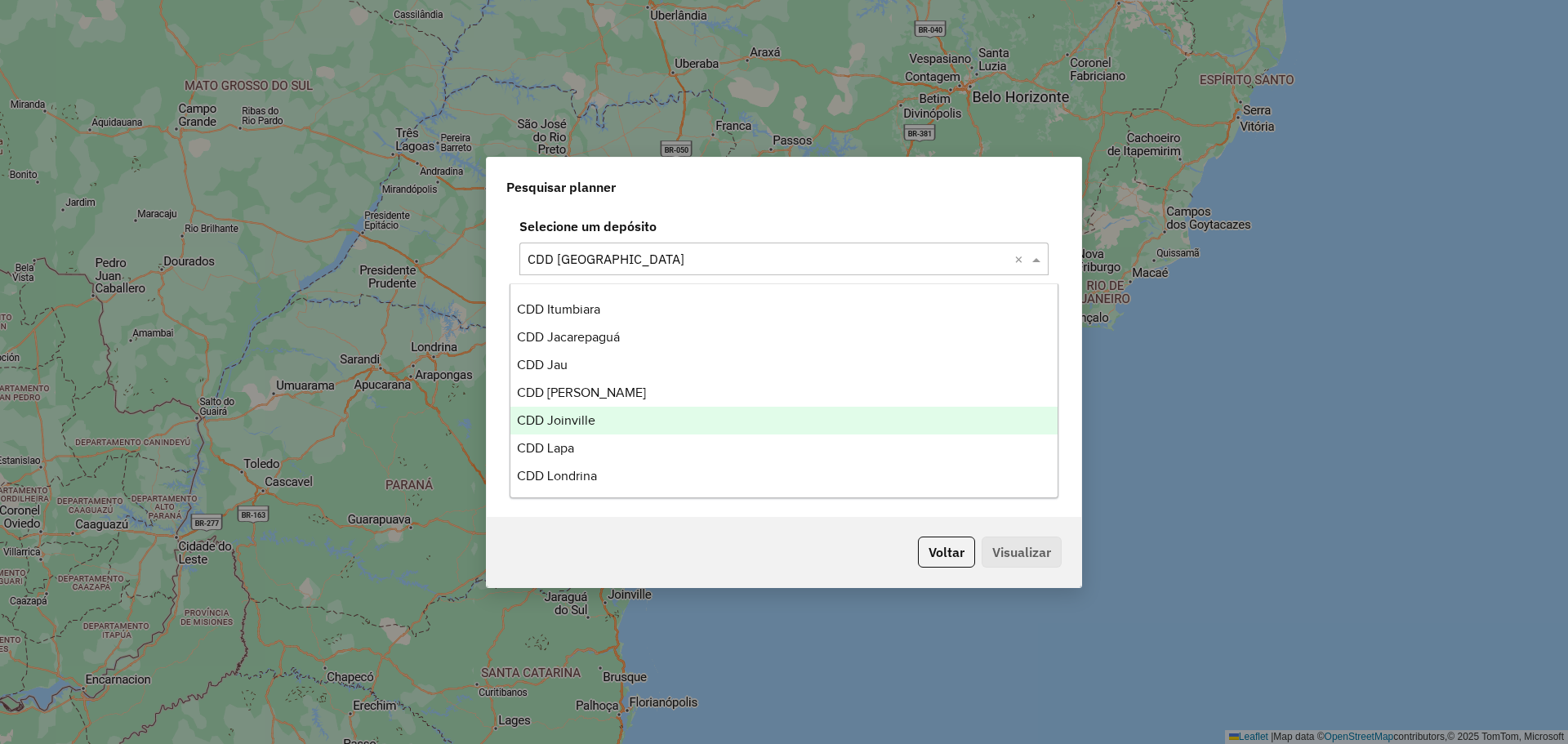
click at [613, 416] on div "CDD Joinville" at bounding box center [784, 420] width 547 height 28
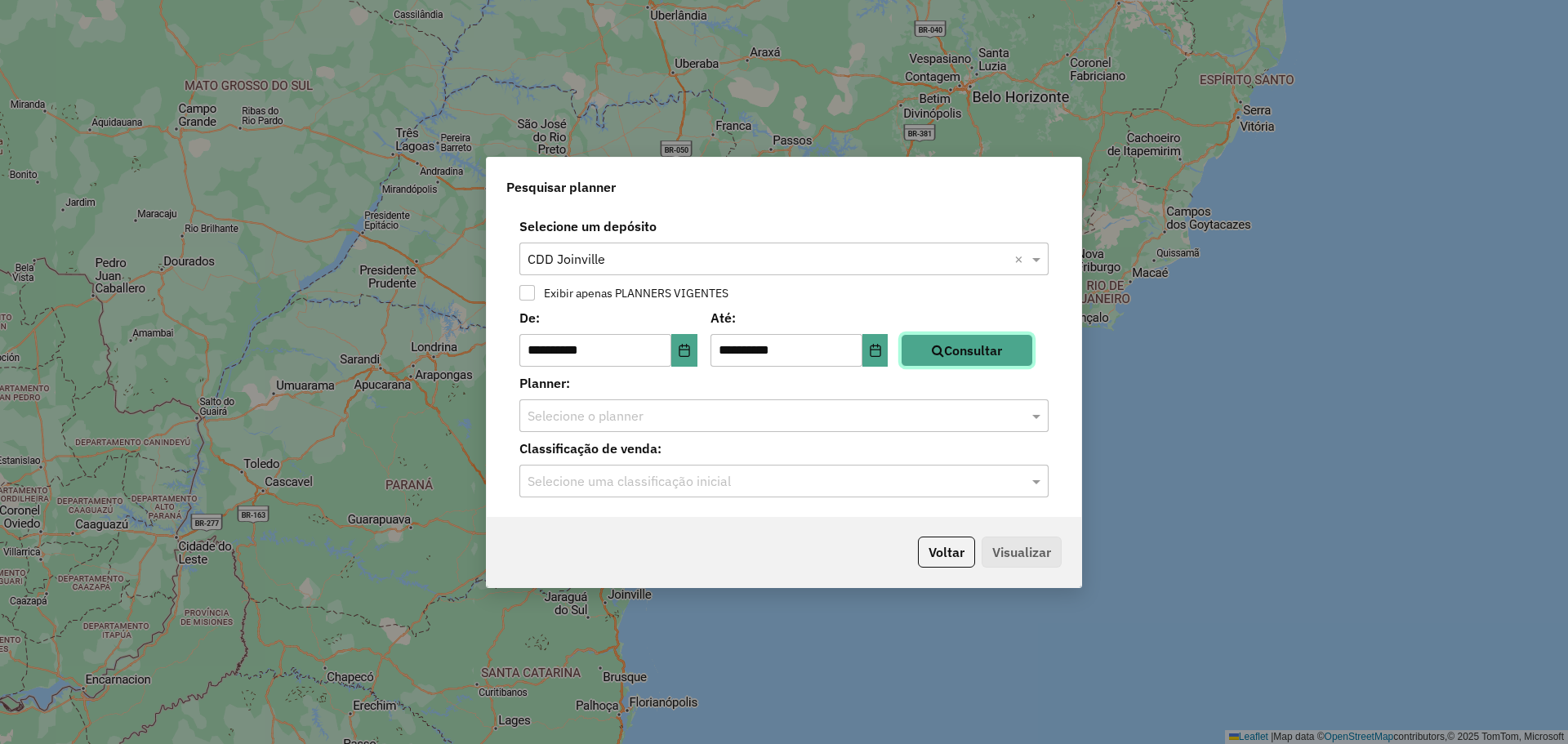
click at [937, 347] on button "Consultar" at bounding box center [967, 350] width 132 height 33
click at [696, 424] on input "text" at bounding box center [768, 416] width 480 height 19
click at [707, 407] on input "text" at bounding box center [768, 416] width 480 height 19
click at [706, 367] on div "**********" at bounding box center [784, 363] width 594 height 307
drag, startPoint x: 684, startPoint y: 345, endPoint x: 633, endPoint y: 321, distance: 56.4
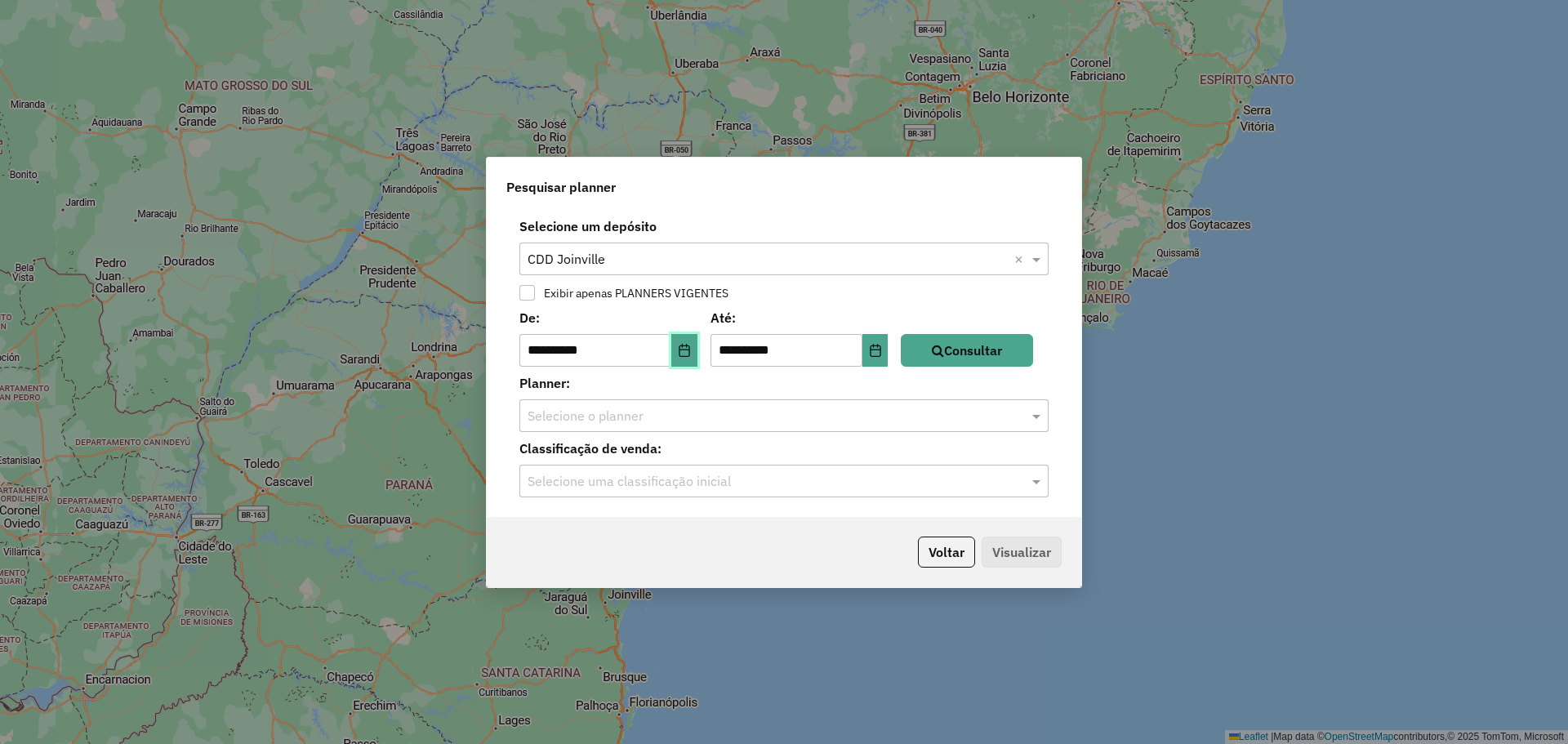
click at [636, 322] on div "**********" at bounding box center [608, 337] width 178 height 59
click at [565, 293] on label "Exibir apenas PLANNERS VIGENTES" at bounding box center [632, 293] width 193 height 12
click at [967, 353] on button "Consultar" at bounding box center [967, 350] width 132 height 33
click at [842, 412] on input "text" at bounding box center [768, 416] width 480 height 19
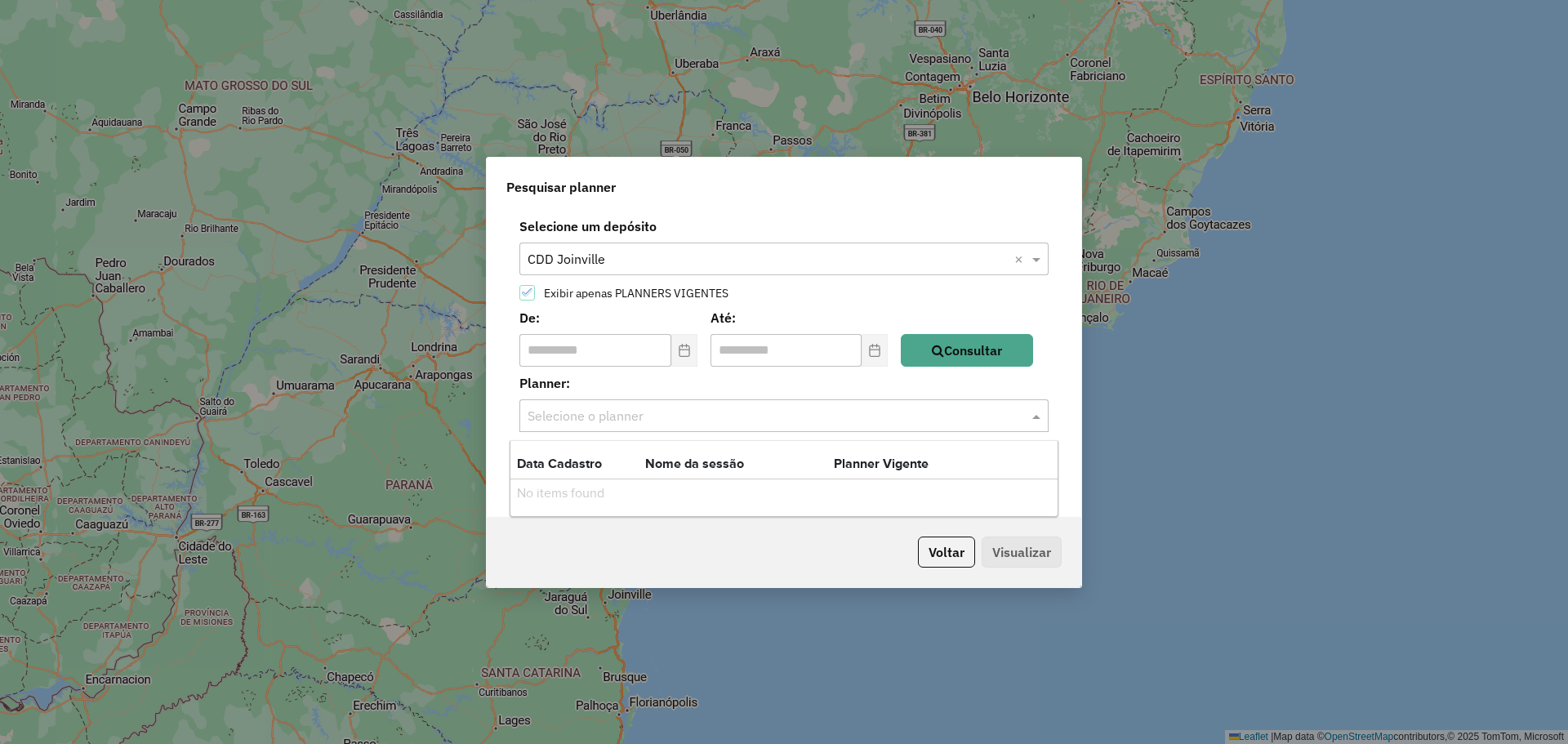
click at [842, 412] on input "text" at bounding box center [768, 416] width 480 height 19
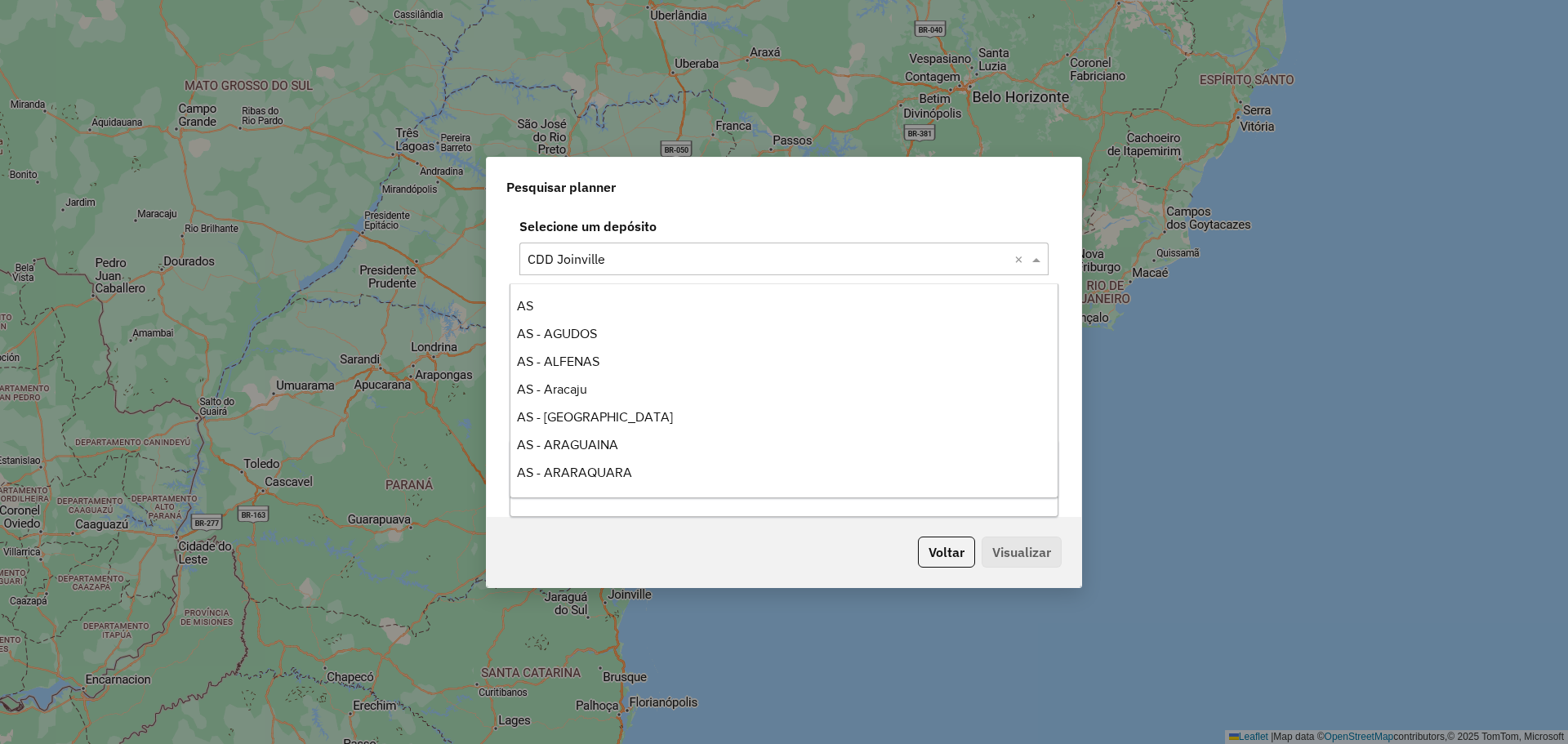
click at [682, 252] on input "text" at bounding box center [768, 260] width 480 height 19
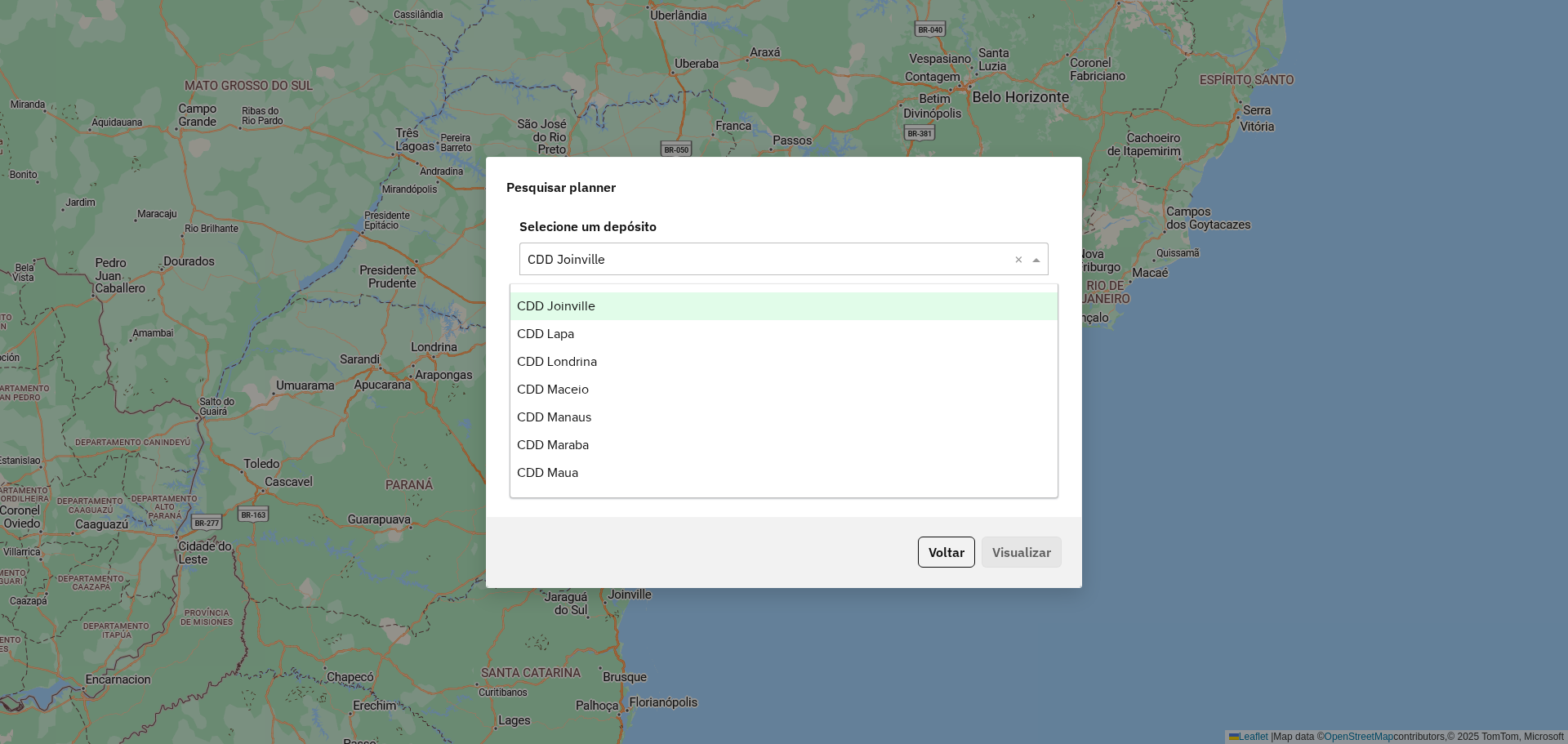
click at [689, 205] on div "Pesquisar planner" at bounding box center [784, 183] width 594 height 52
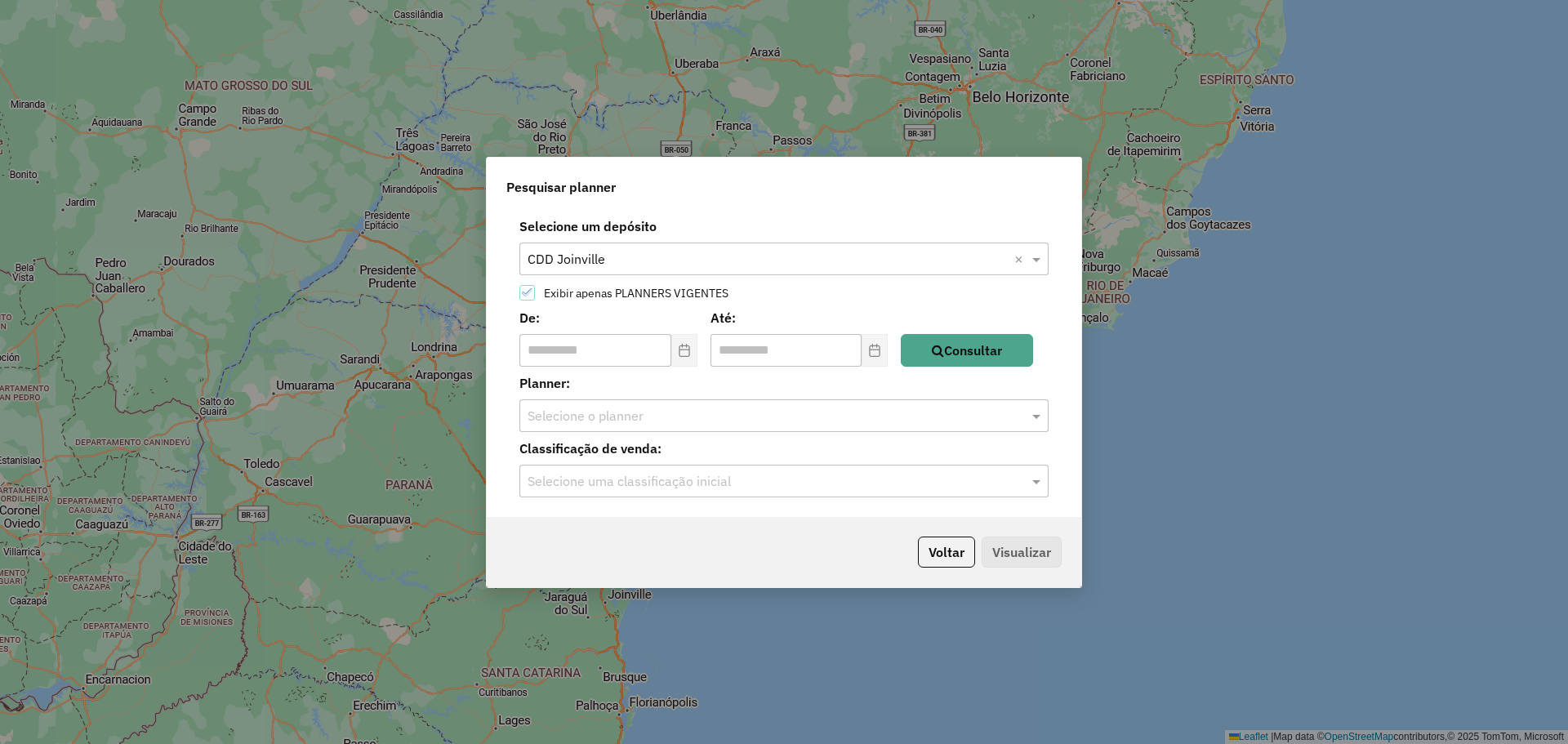
click at [571, 293] on label "Exibir apenas PLANNERS VIGENTES" at bounding box center [632, 293] width 193 height 12
click at [774, 271] on div "Selecione um depósito × CDD Joinville ×" at bounding box center [784, 259] width 529 height 33
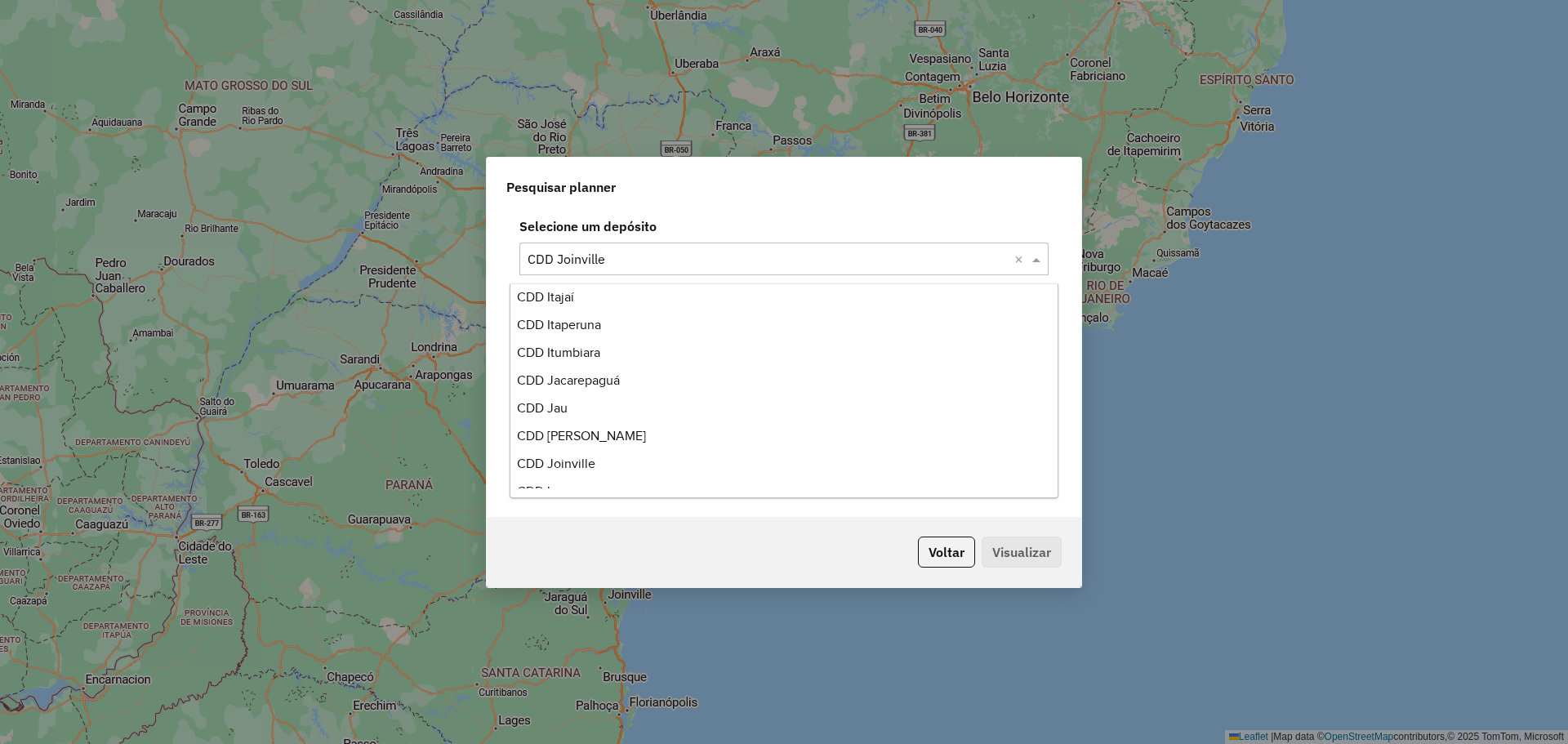
scroll to position [3974, 0]
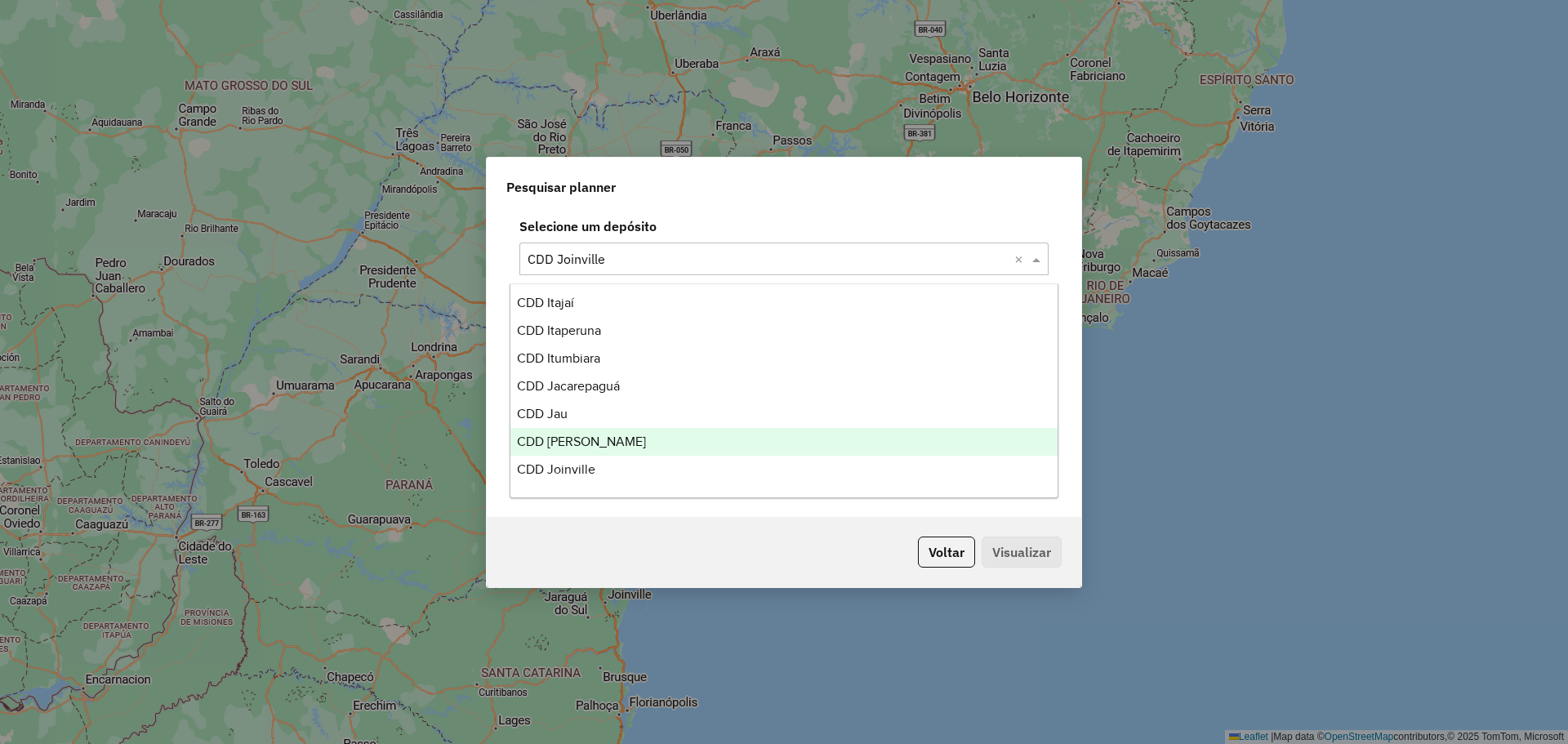
click at [645, 432] on div "CDD João Pessoa" at bounding box center [784, 441] width 547 height 28
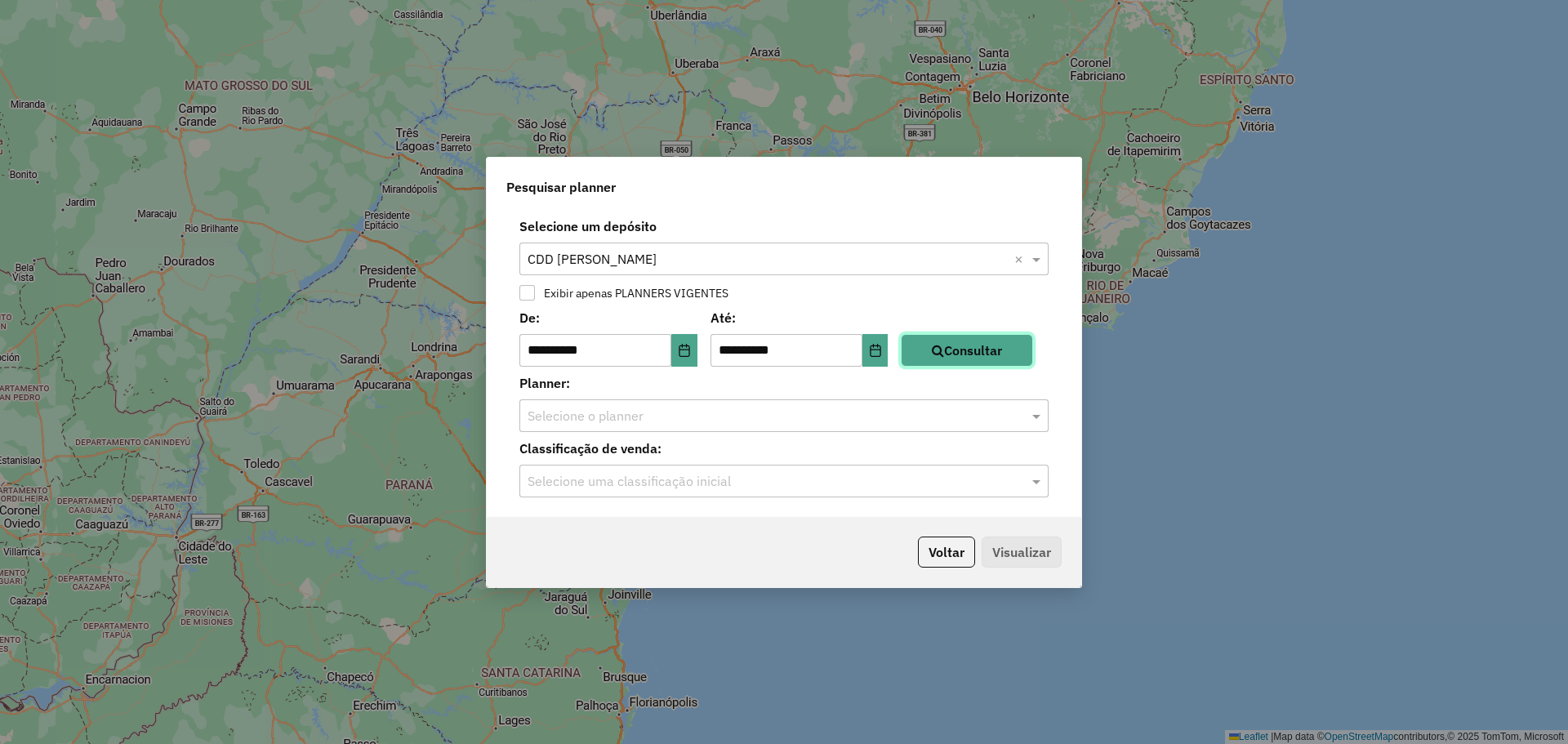
click at [951, 358] on button "Consultar" at bounding box center [967, 350] width 132 height 33
click at [856, 409] on input "text" at bounding box center [768, 416] width 480 height 19
click at [667, 244] on div "Selecione um depósito × CDD João Pessoa ×" at bounding box center [784, 259] width 529 height 33
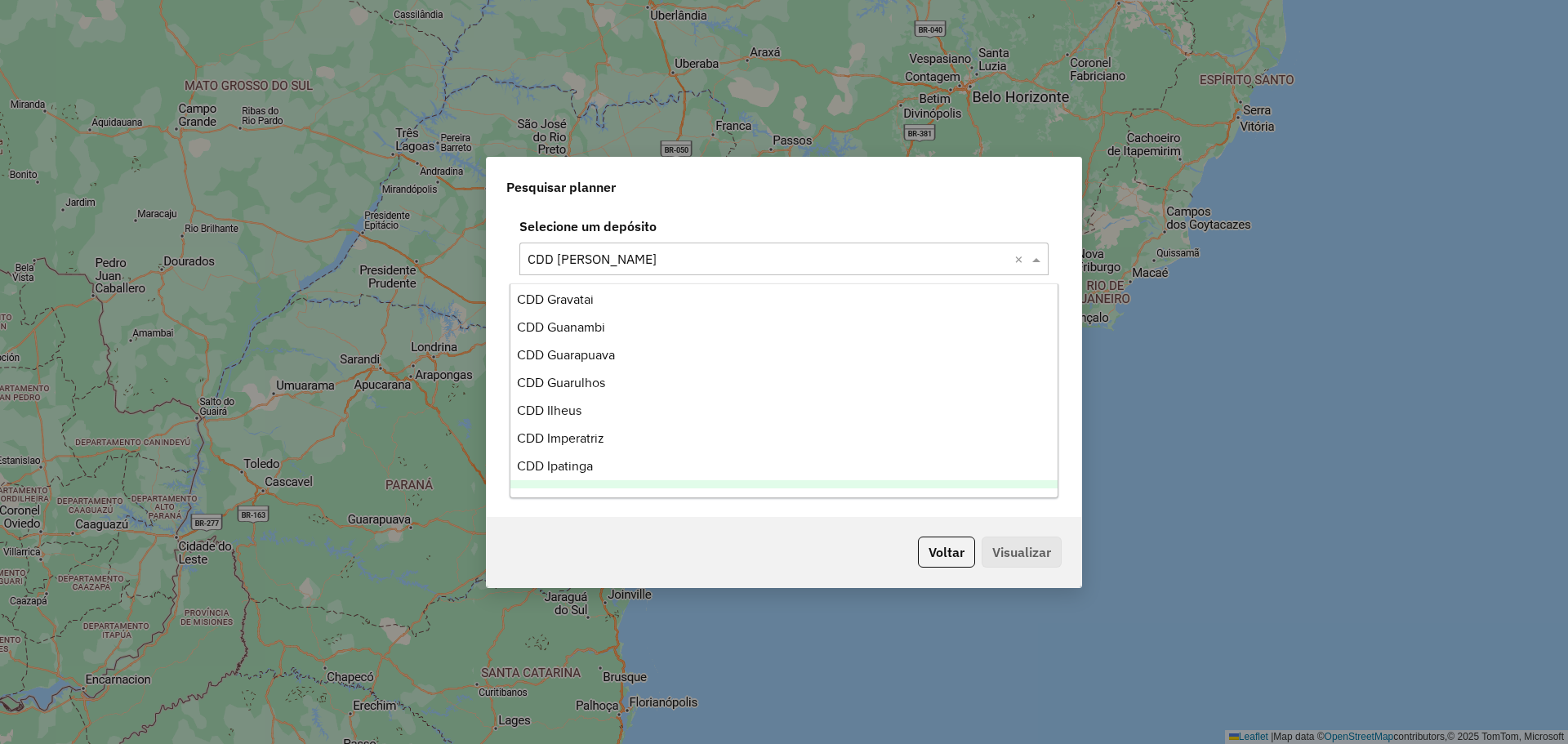
scroll to position [3701, 0]
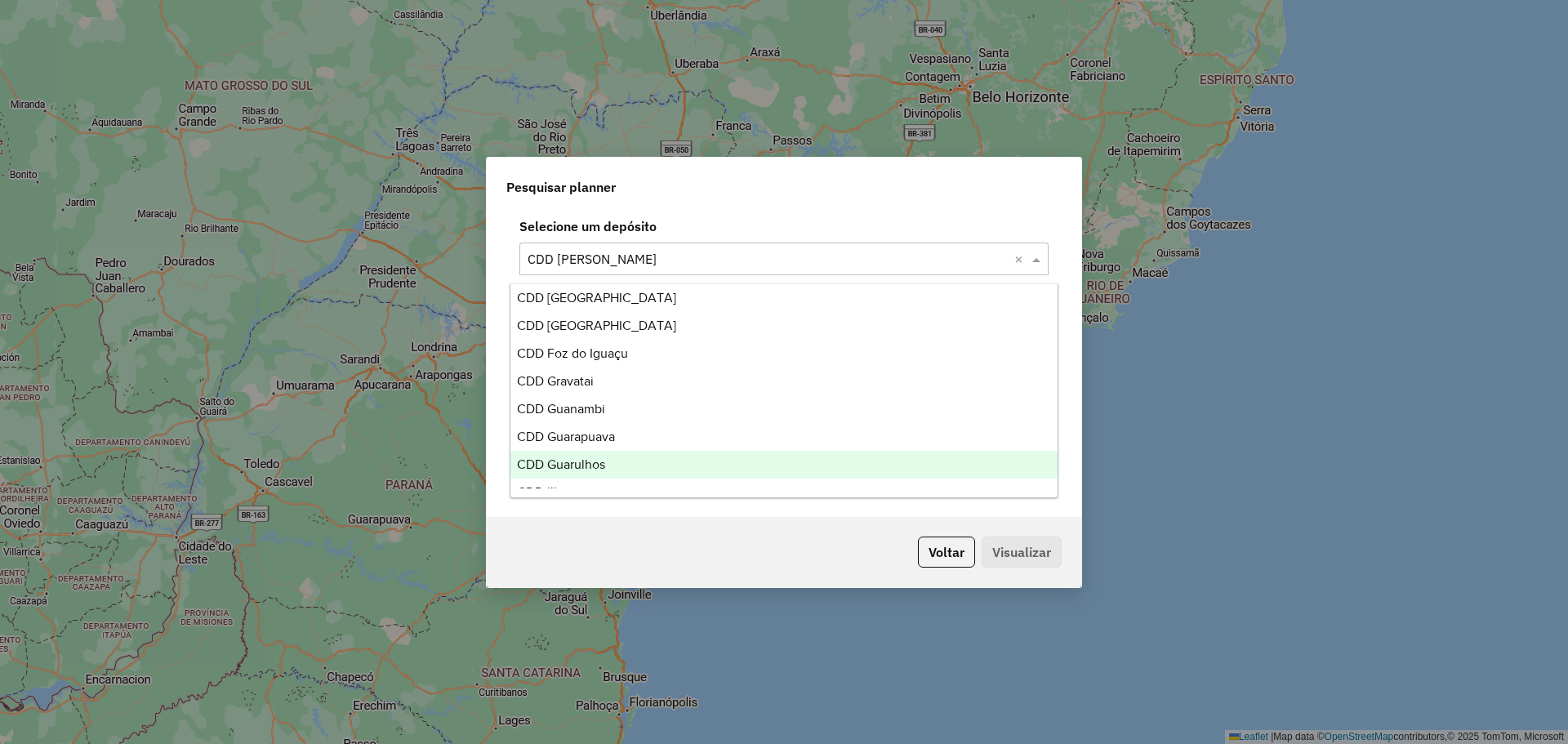
drag, startPoint x: 647, startPoint y: 433, endPoint x: 647, endPoint y: 462, distance: 29.0
click at [646, 456] on div "CDD Guarulhos" at bounding box center [784, 464] width 547 height 28
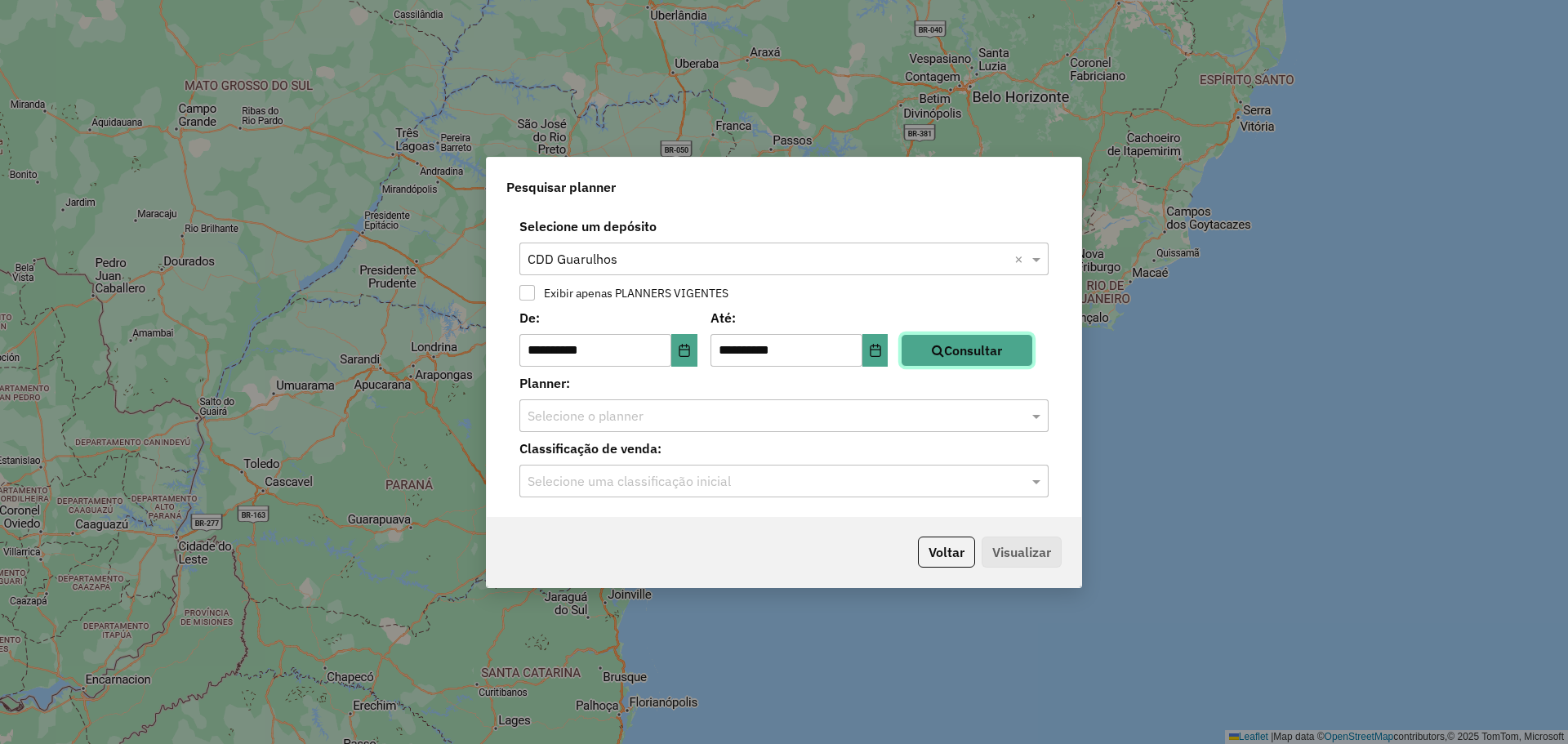
click at [986, 343] on button "Consultar" at bounding box center [967, 350] width 132 height 33
click at [763, 412] on input "text" at bounding box center [768, 416] width 480 height 19
click at [934, 543] on button "Voltar" at bounding box center [947, 552] width 57 height 31
